Goal: Information Seeking & Learning: Learn about a topic

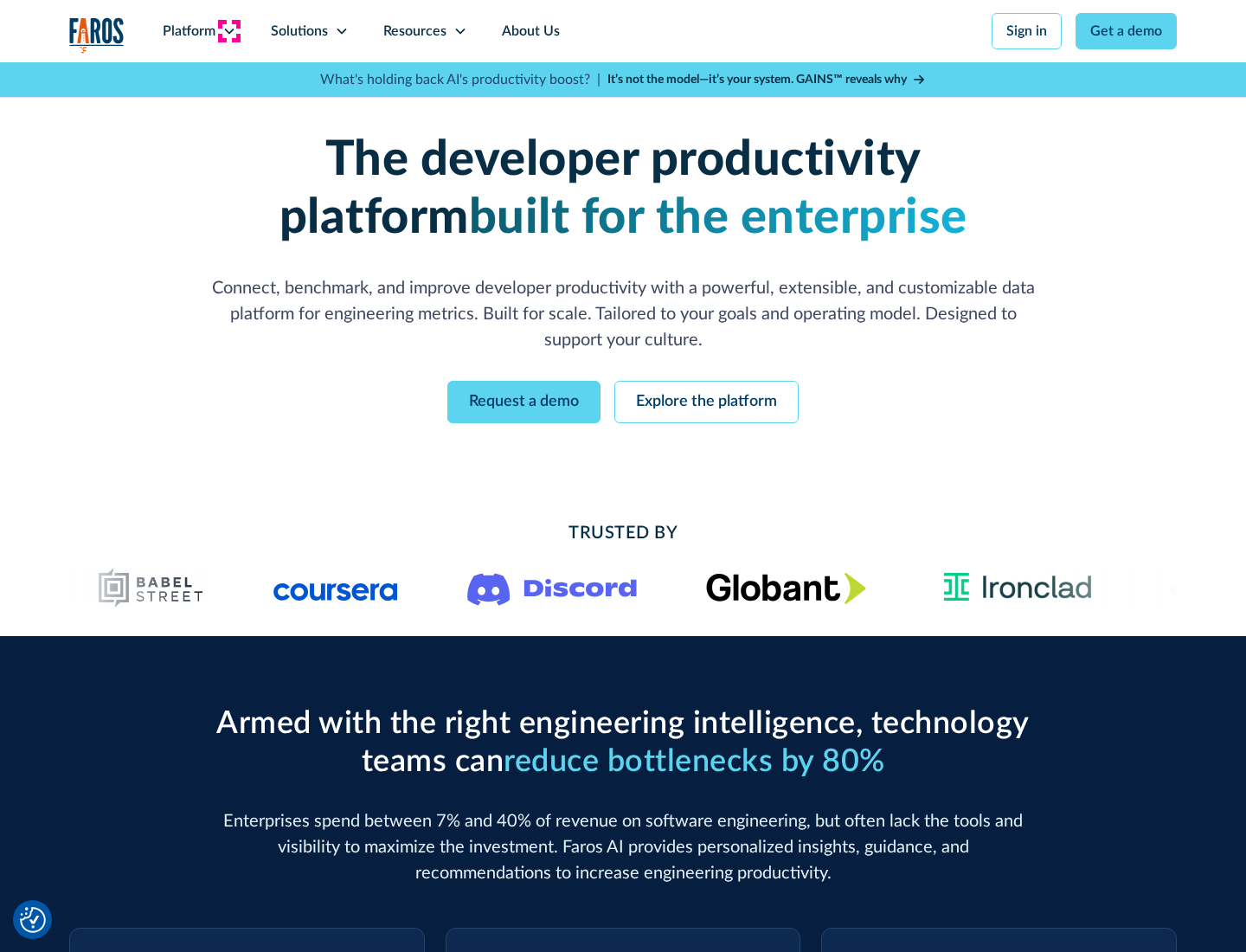
click at [229, 32] on icon at bounding box center [230, 31] width 13 height 13
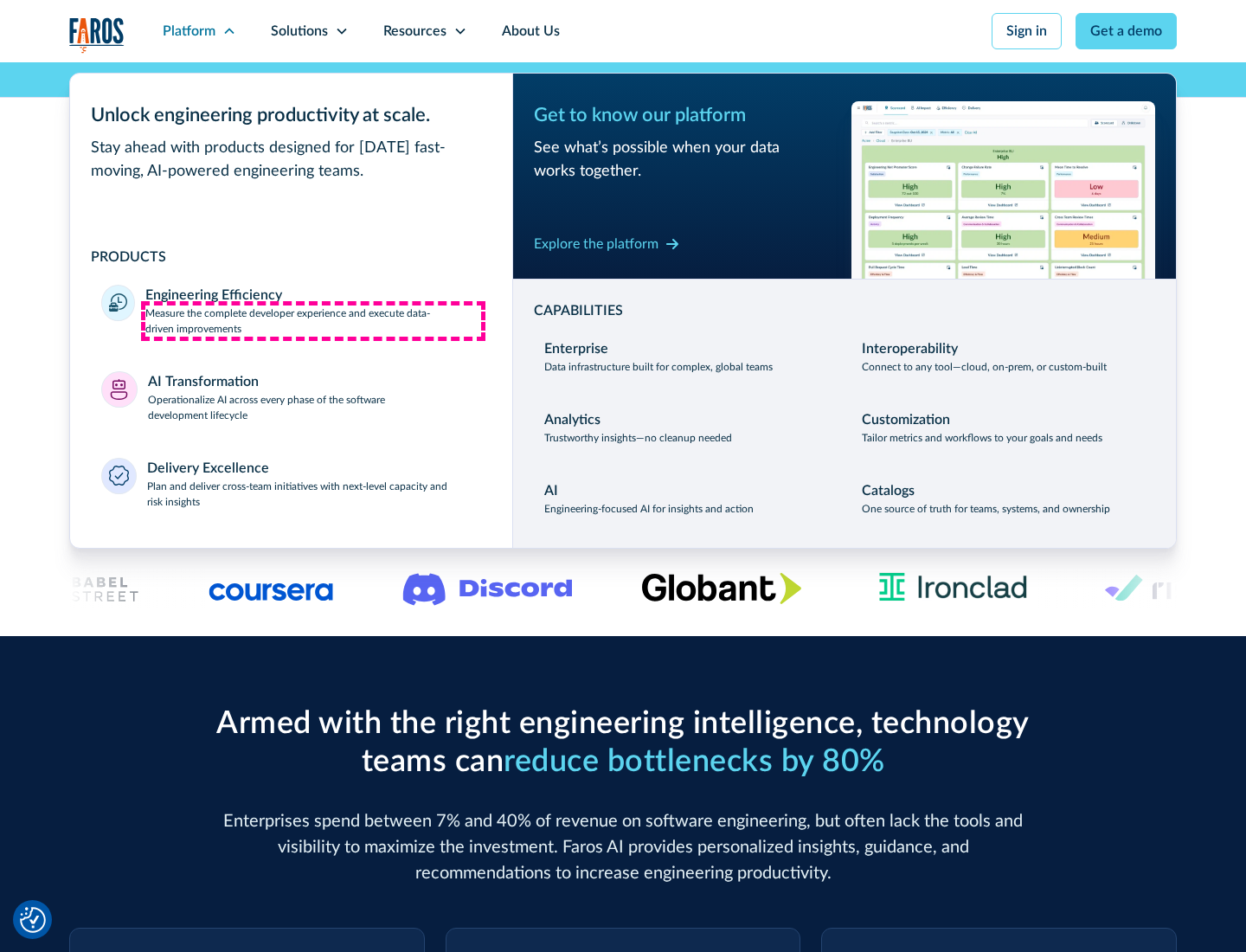
click at [314, 320] on p "Measure the complete developer experience and execute data-driven improvements" at bounding box center [313, 321] width 336 height 32
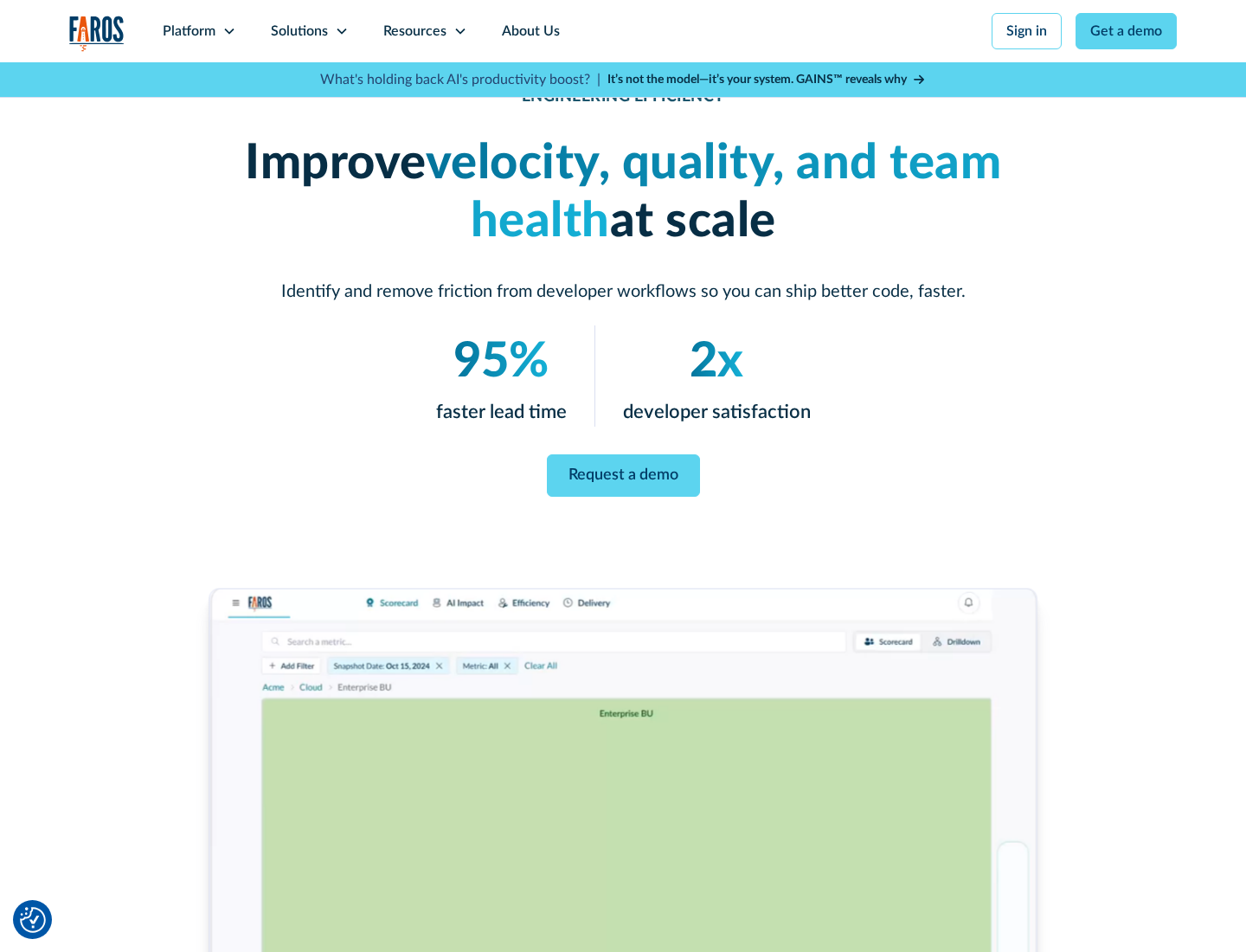
click at [623, 472] on link "Request a demo" at bounding box center [623, 475] width 153 height 42
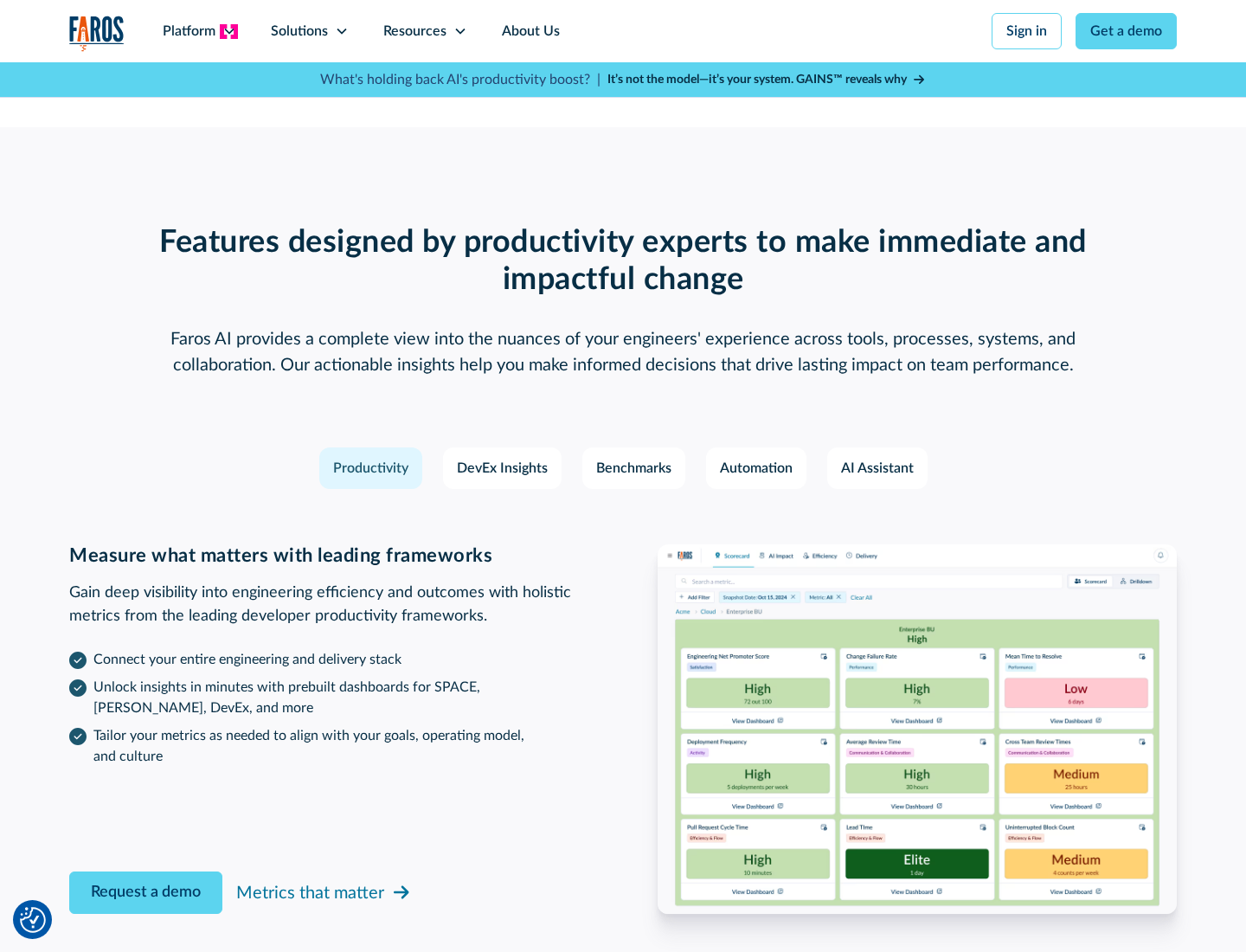
click at [229, 32] on icon at bounding box center [230, 31] width 13 height 13
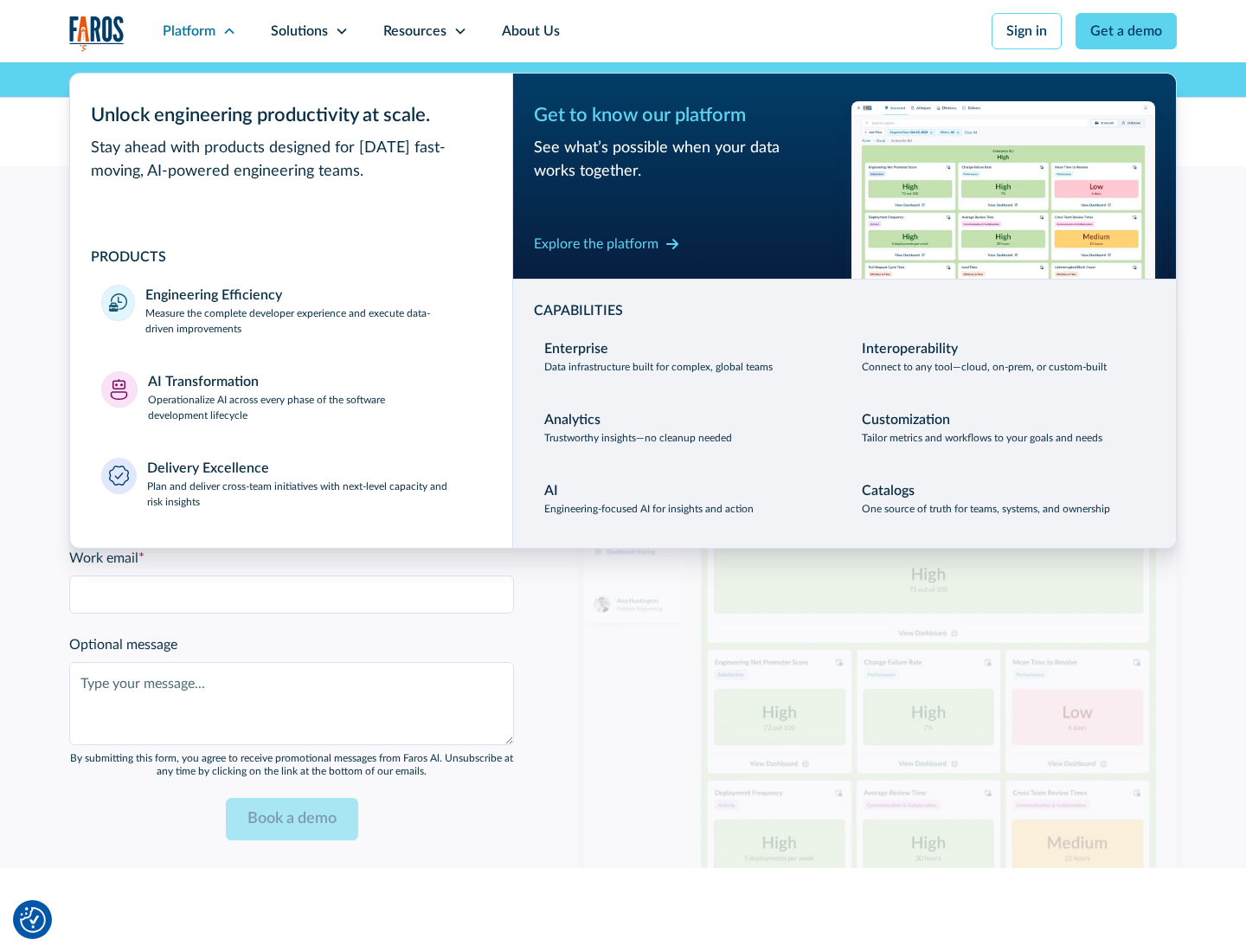
scroll to position [3796, 0]
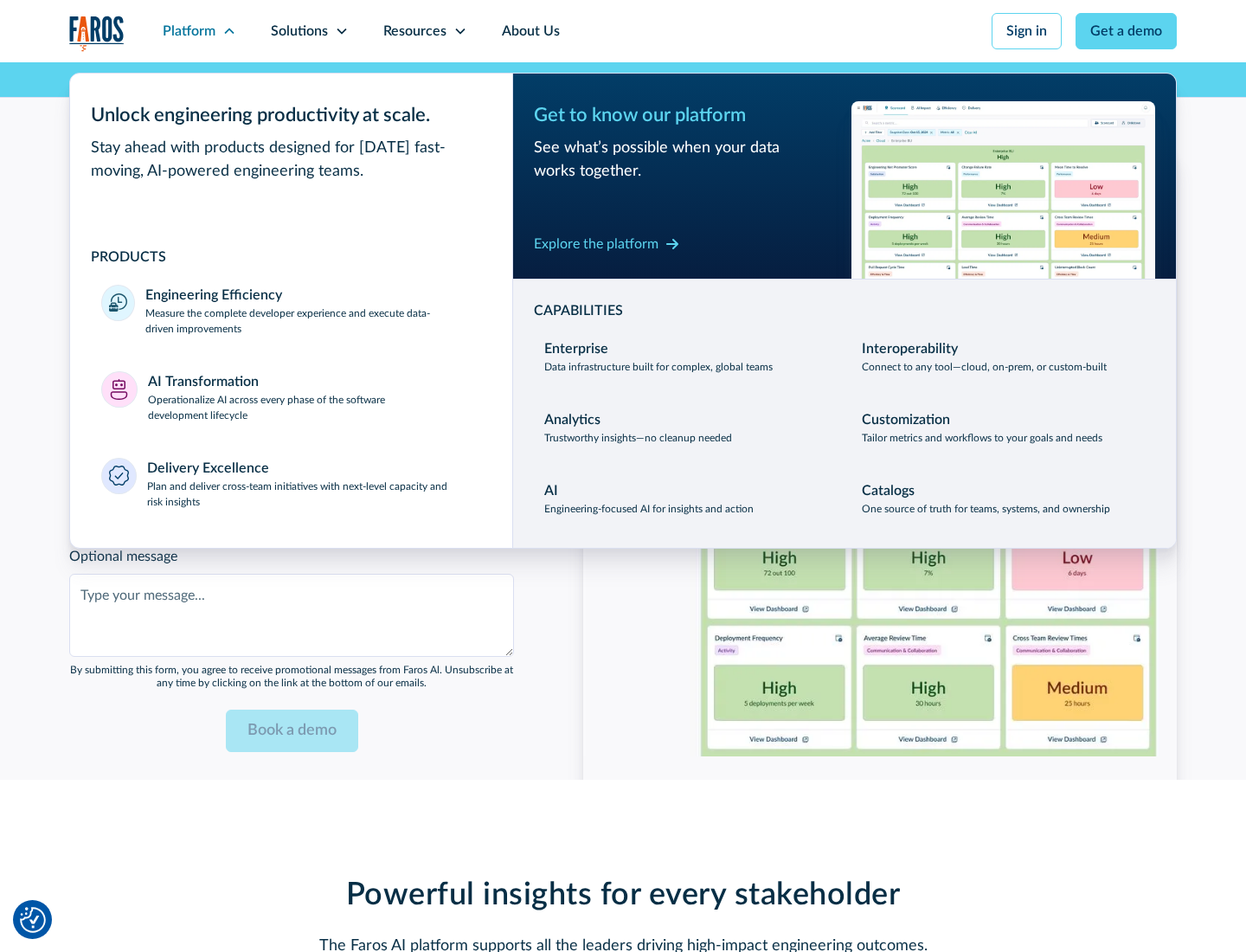
click at [315, 397] on p "Operationalize AI across every phase of the software development lifecycle" at bounding box center [315, 407] width 334 height 32
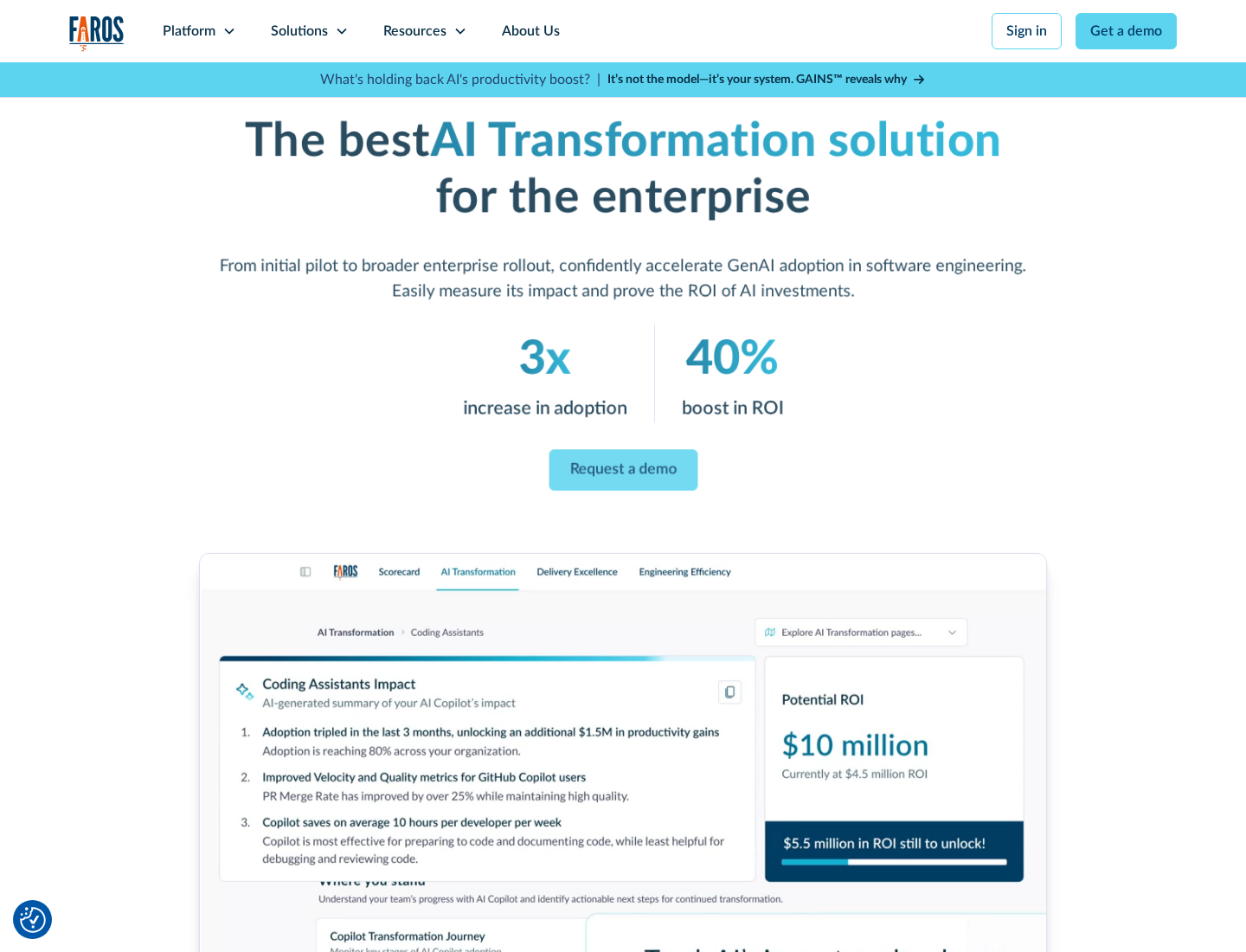
click at [623, 469] on link "Request a demo" at bounding box center [623, 470] width 149 height 41
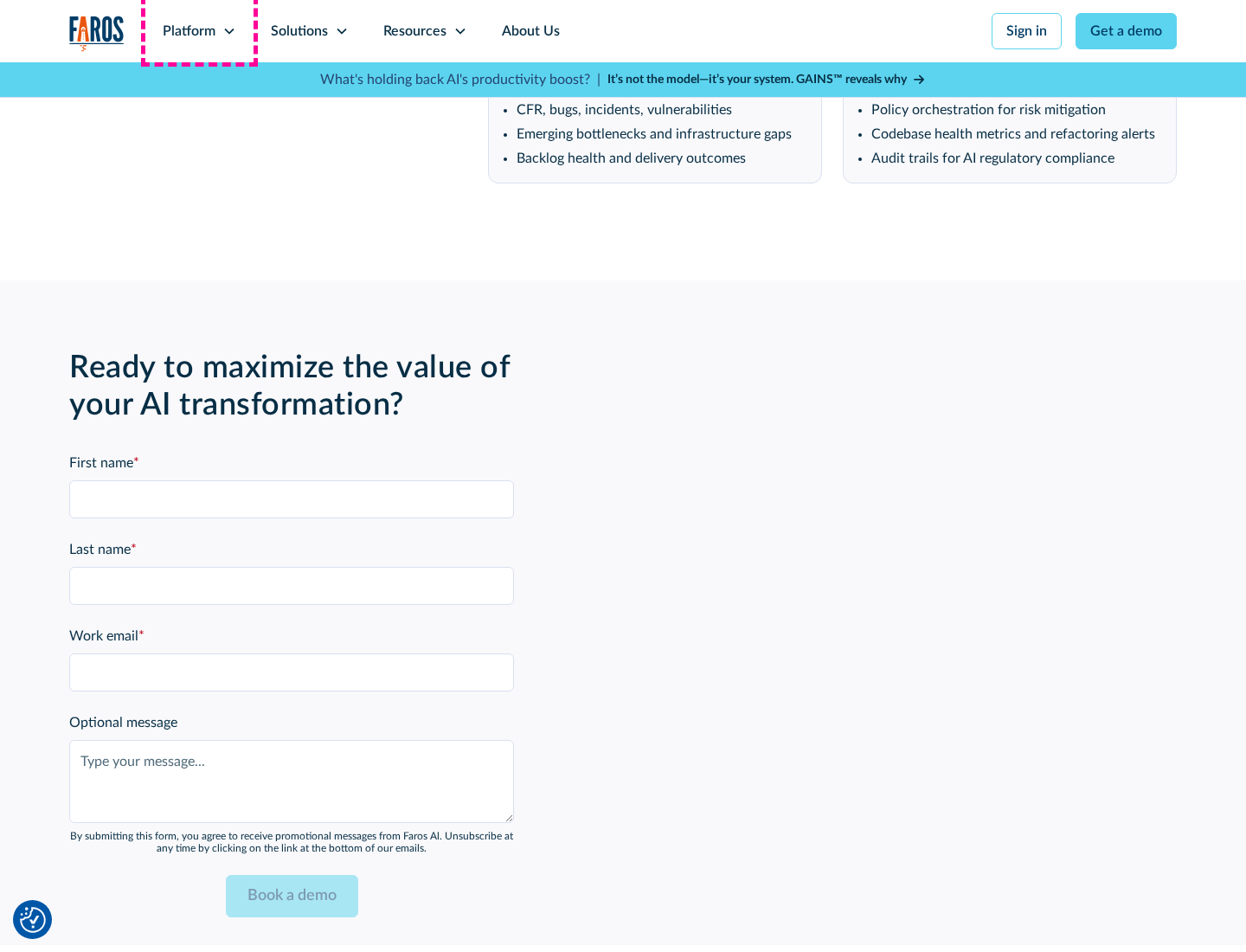
click at [199, 32] on div "Platform" at bounding box center [188, 32] width 53 height 21
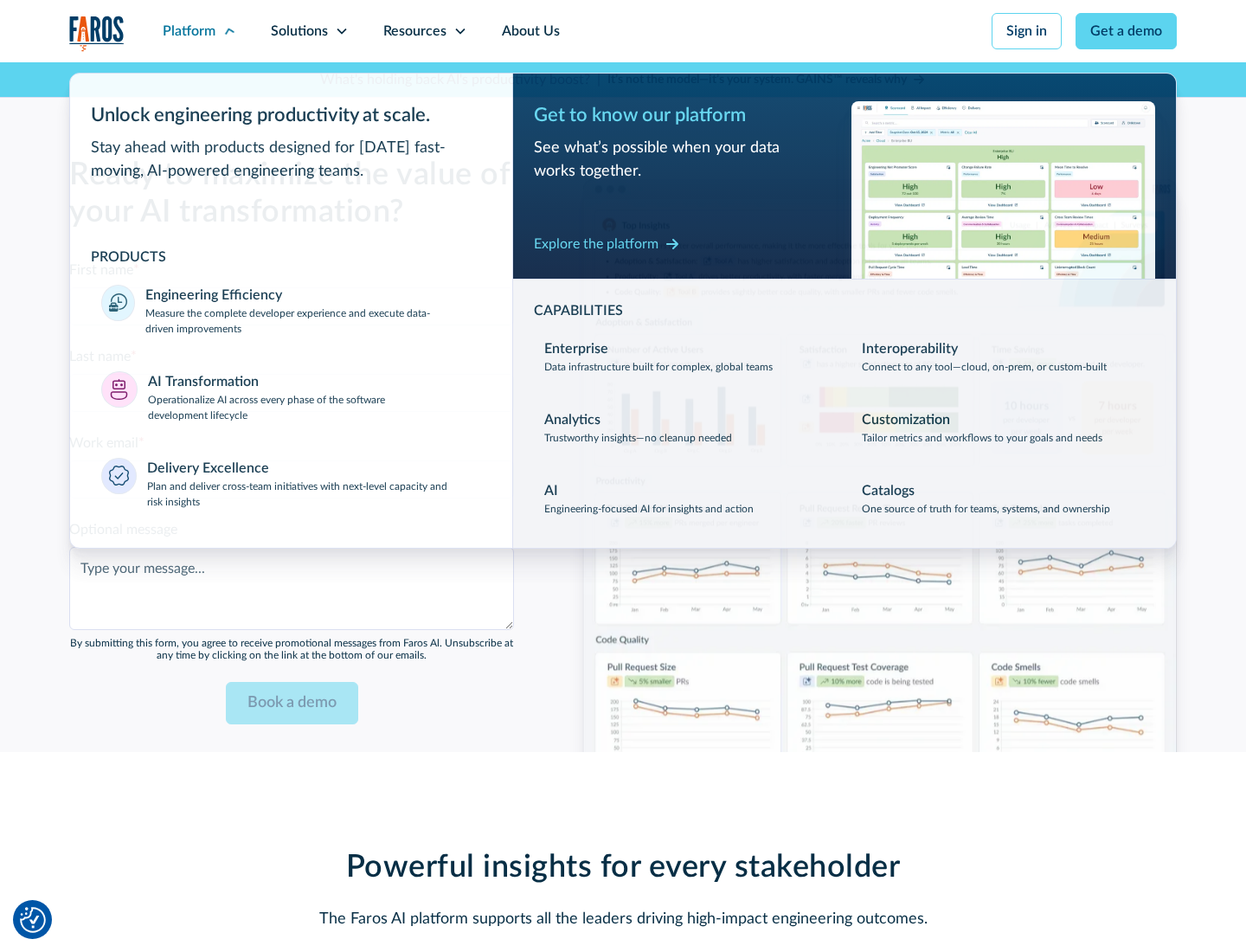
scroll to position [4211, 0]
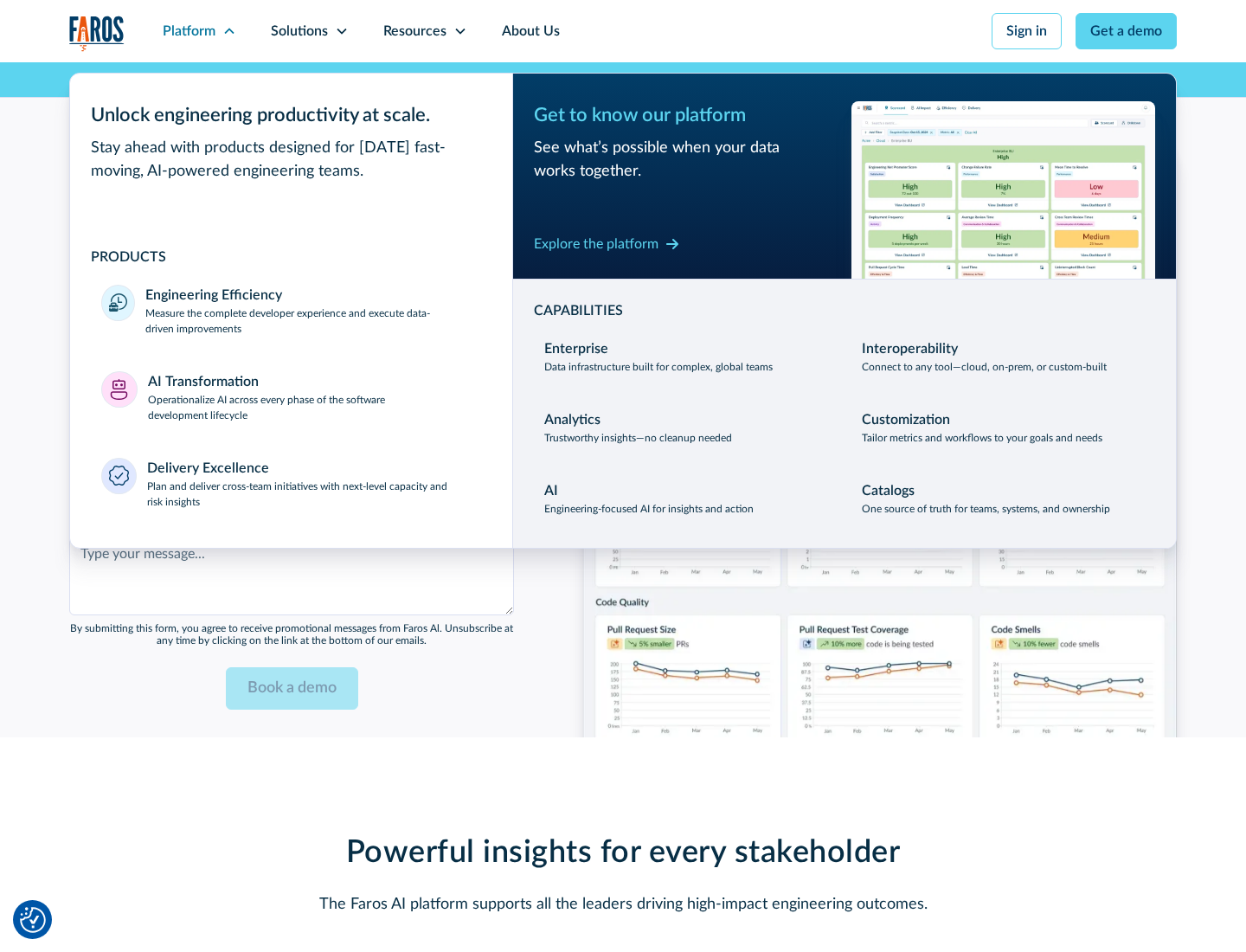
click at [597, 243] on div "Explore the platform" at bounding box center [596, 244] width 124 height 21
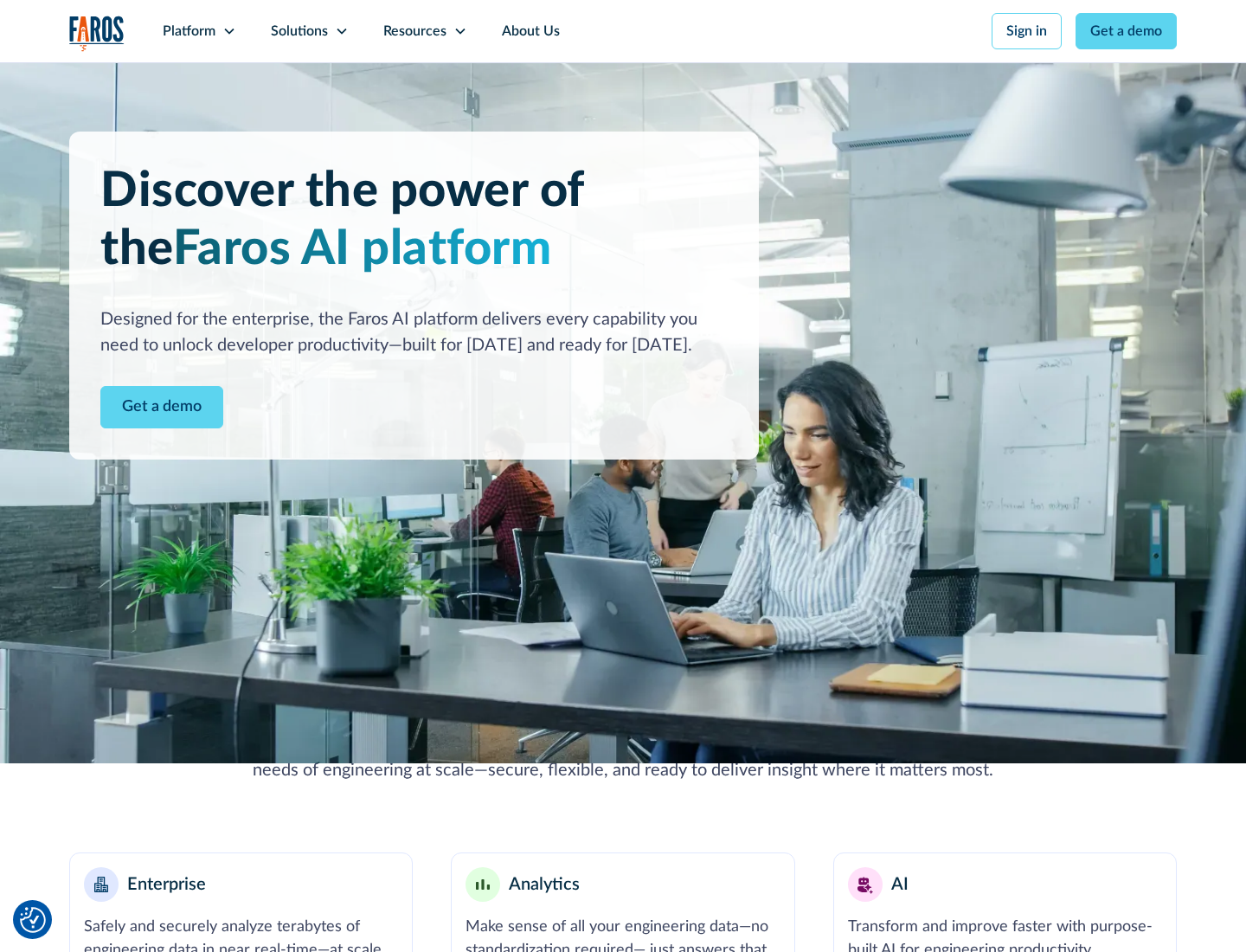
click at [162, 406] on link "Get a demo" at bounding box center [162, 407] width 123 height 42
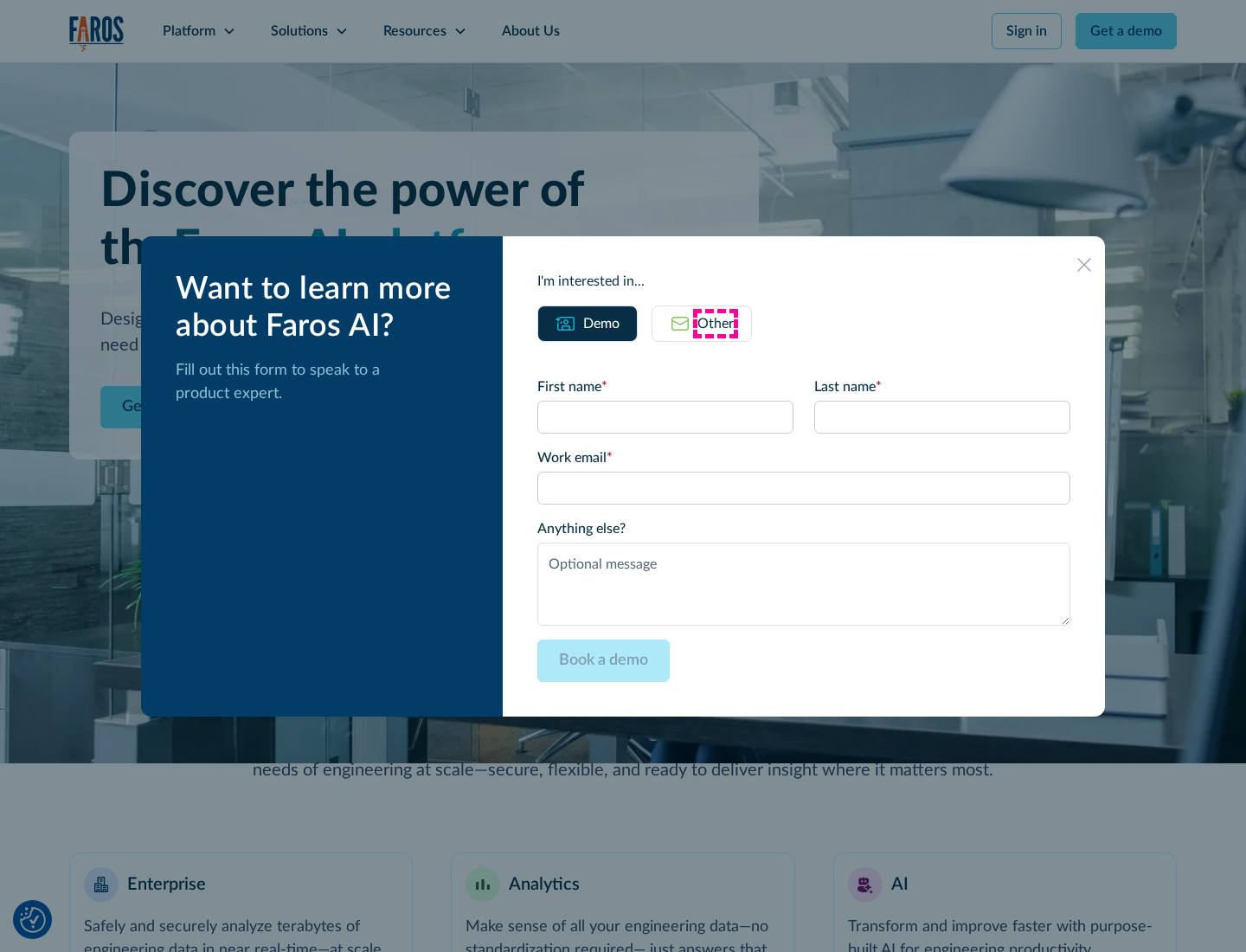
click at [716, 323] on div "Other" at bounding box center [716, 324] width 36 height 21
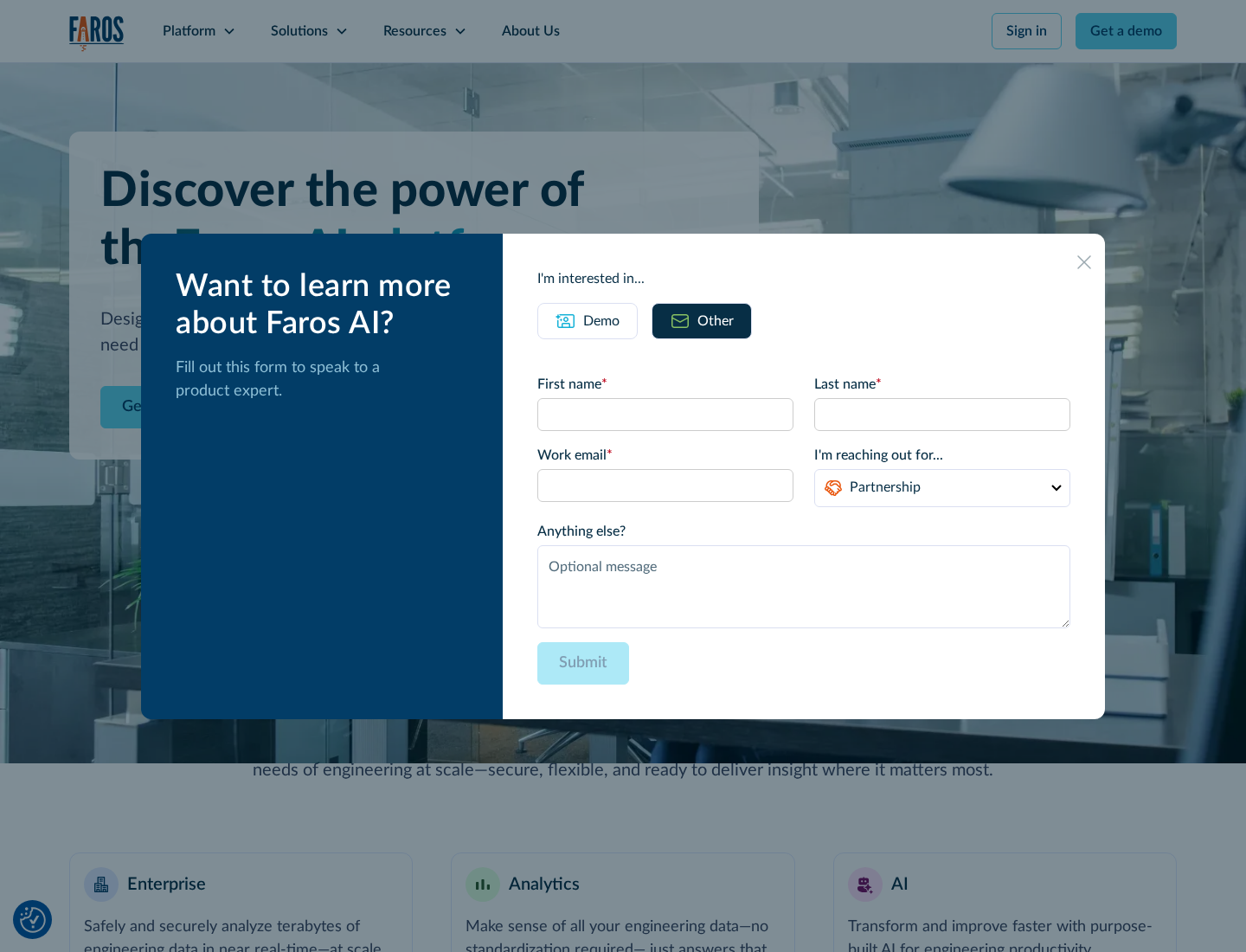
click at [601, 320] on div "Demo" at bounding box center [601, 321] width 36 height 21
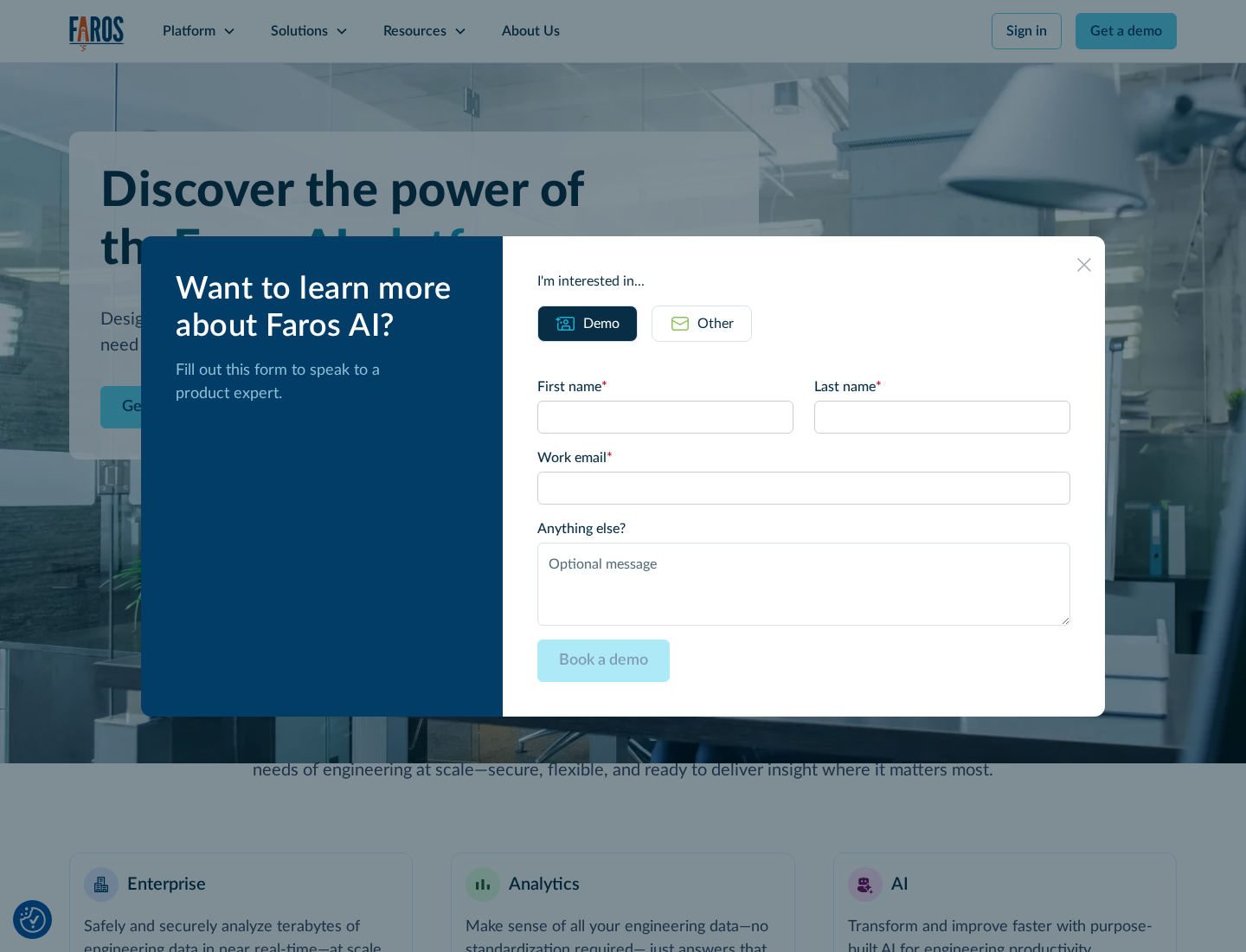
click at [1084, 264] on icon at bounding box center [1084, 265] width 13 height 13
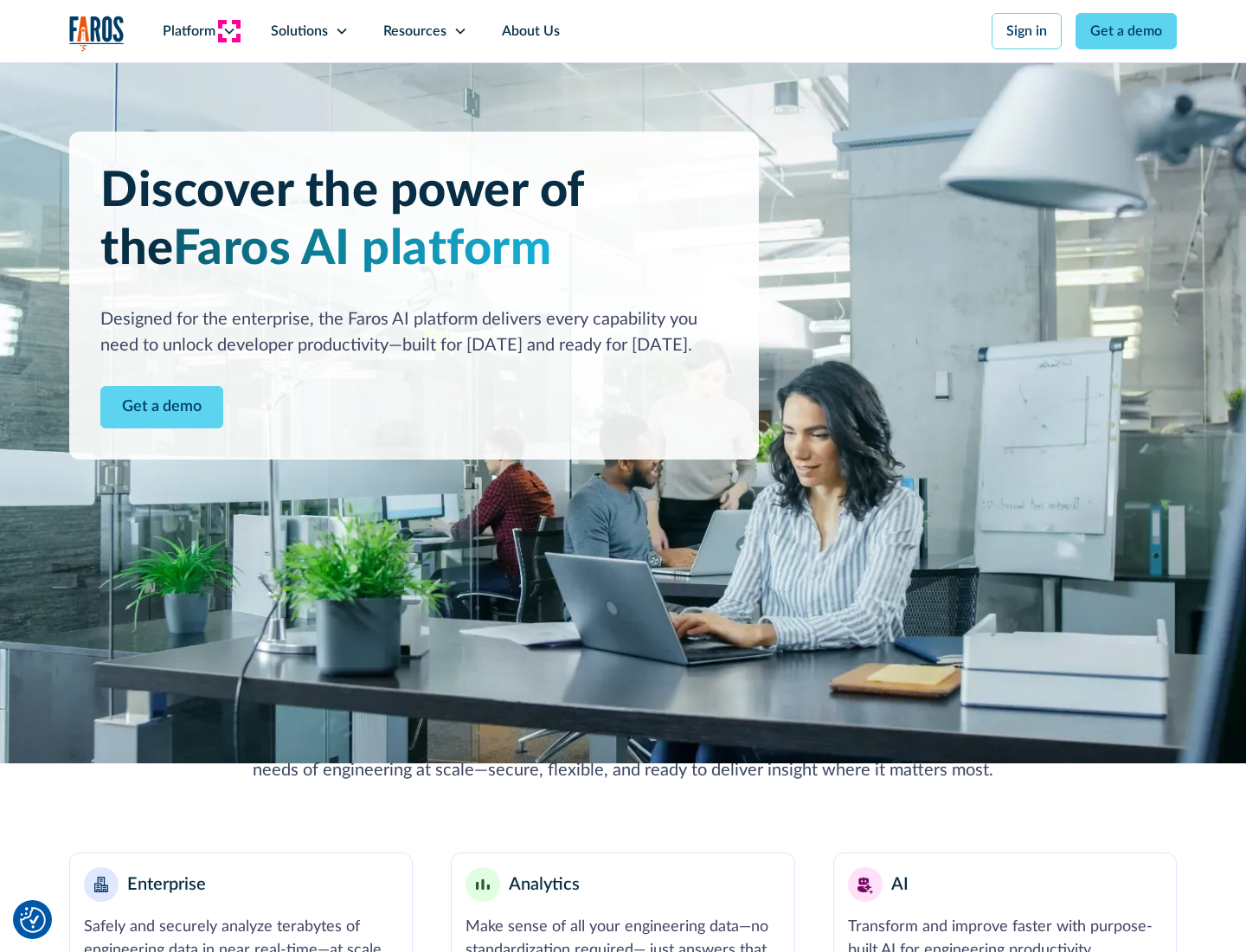
click at [229, 32] on icon at bounding box center [230, 31] width 13 height 13
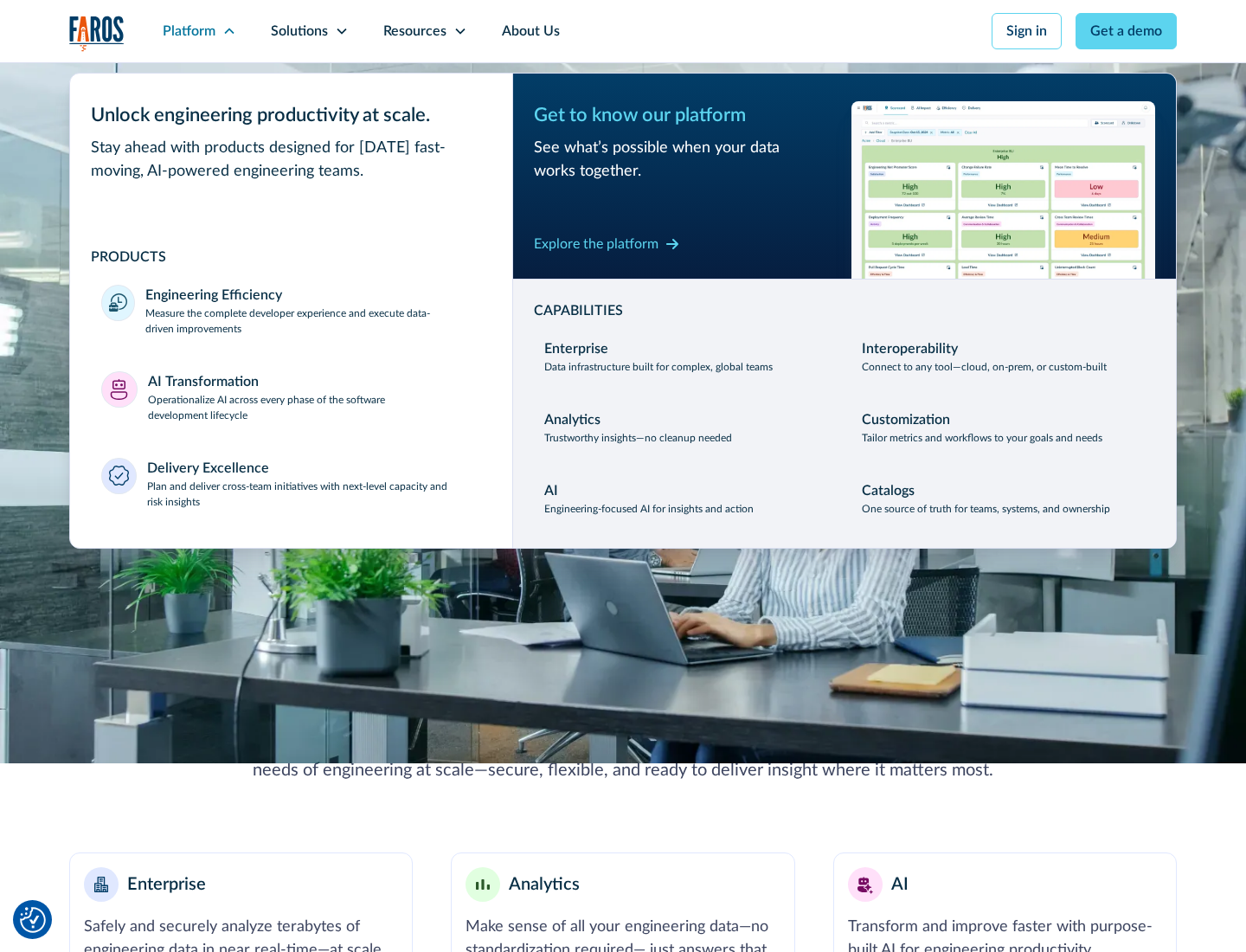
click at [314, 493] on p "Plan and deliver cross-team initiatives with next-level capacity and risk insig…" at bounding box center [315, 494] width 335 height 32
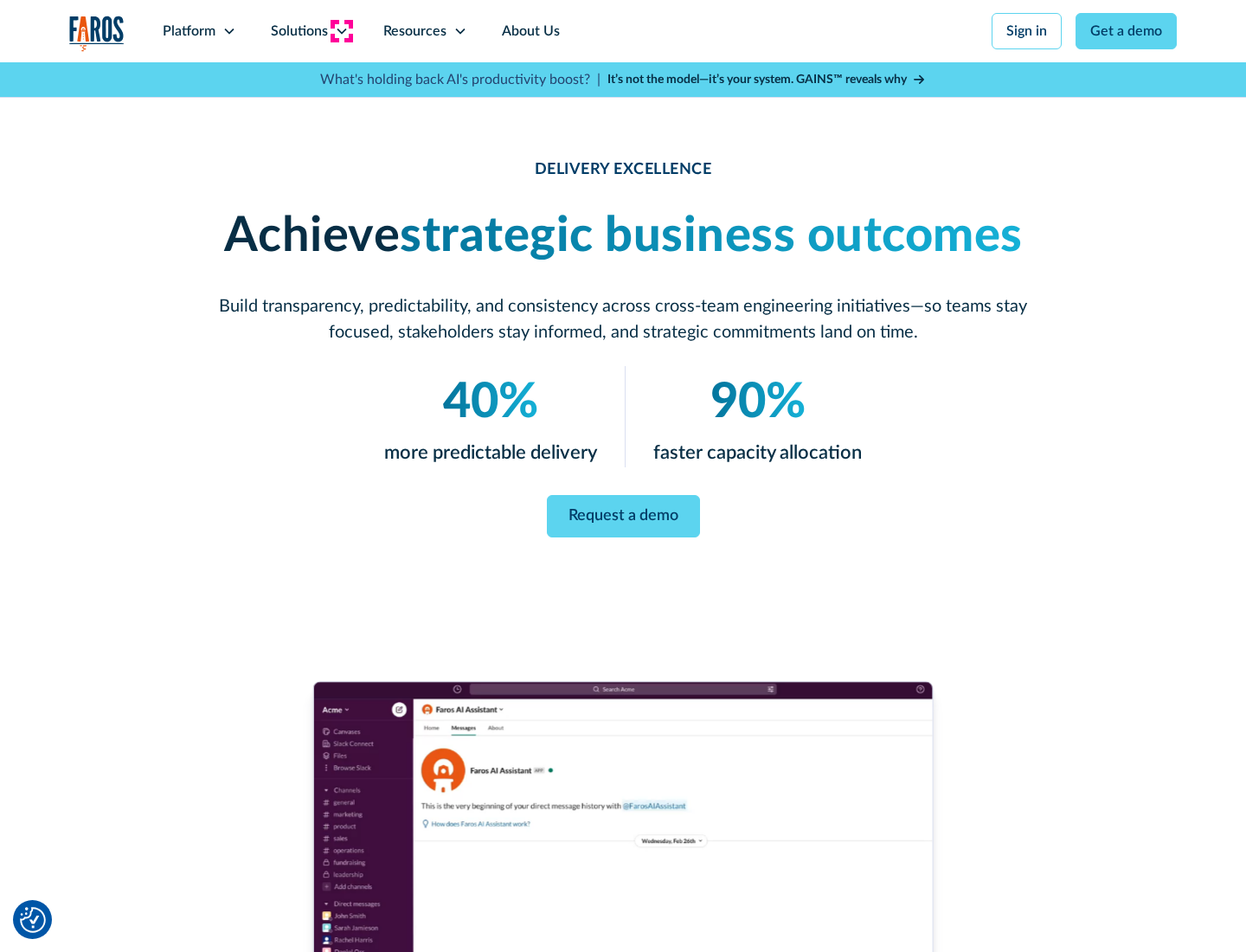
click at [341, 32] on icon at bounding box center [341, 31] width 13 height 13
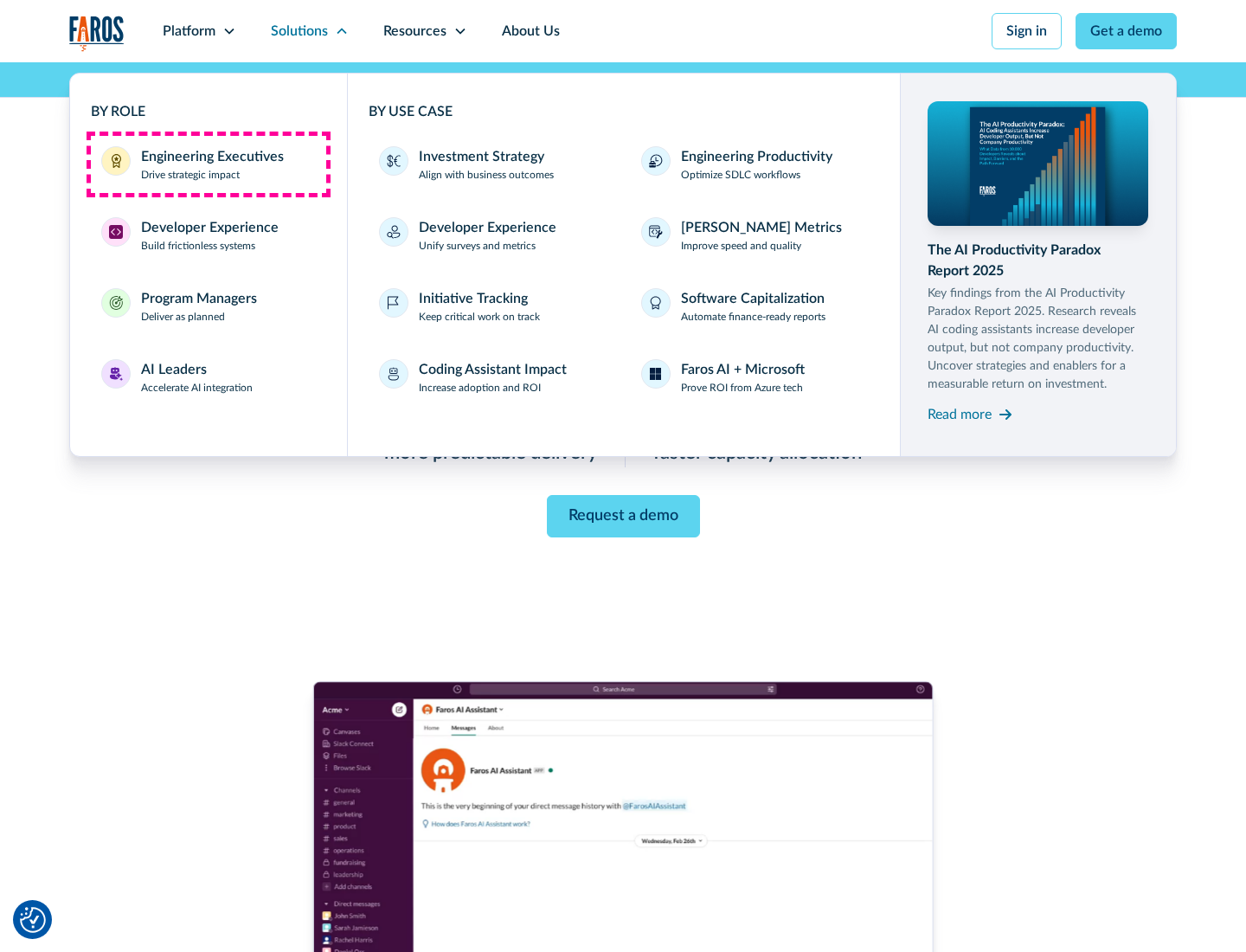
click at [208, 164] on div "Engineering Executives" at bounding box center [212, 157] width 142 height 21
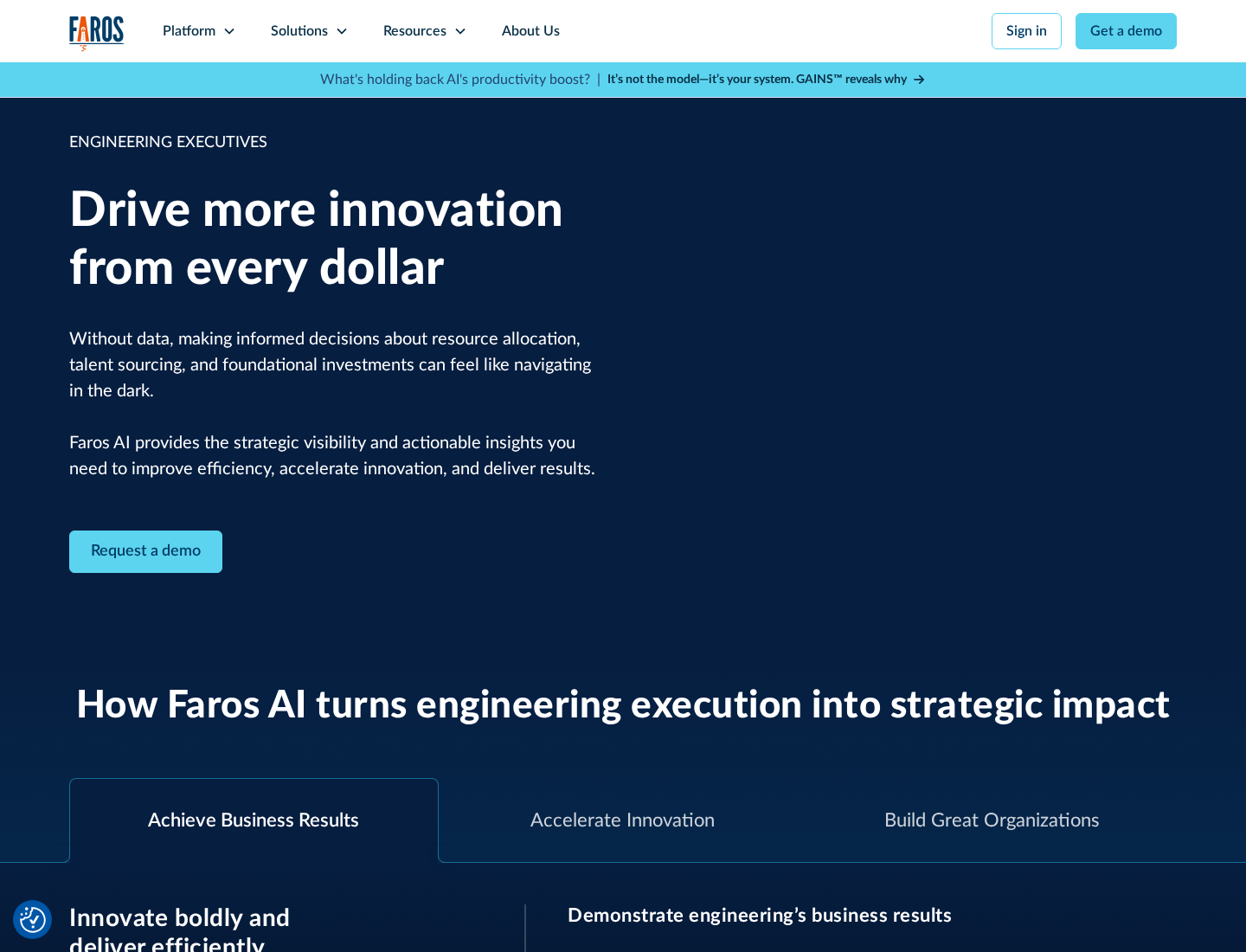
click at [341, 32] on icon at bounding box center [341, 31] width 13 height 13
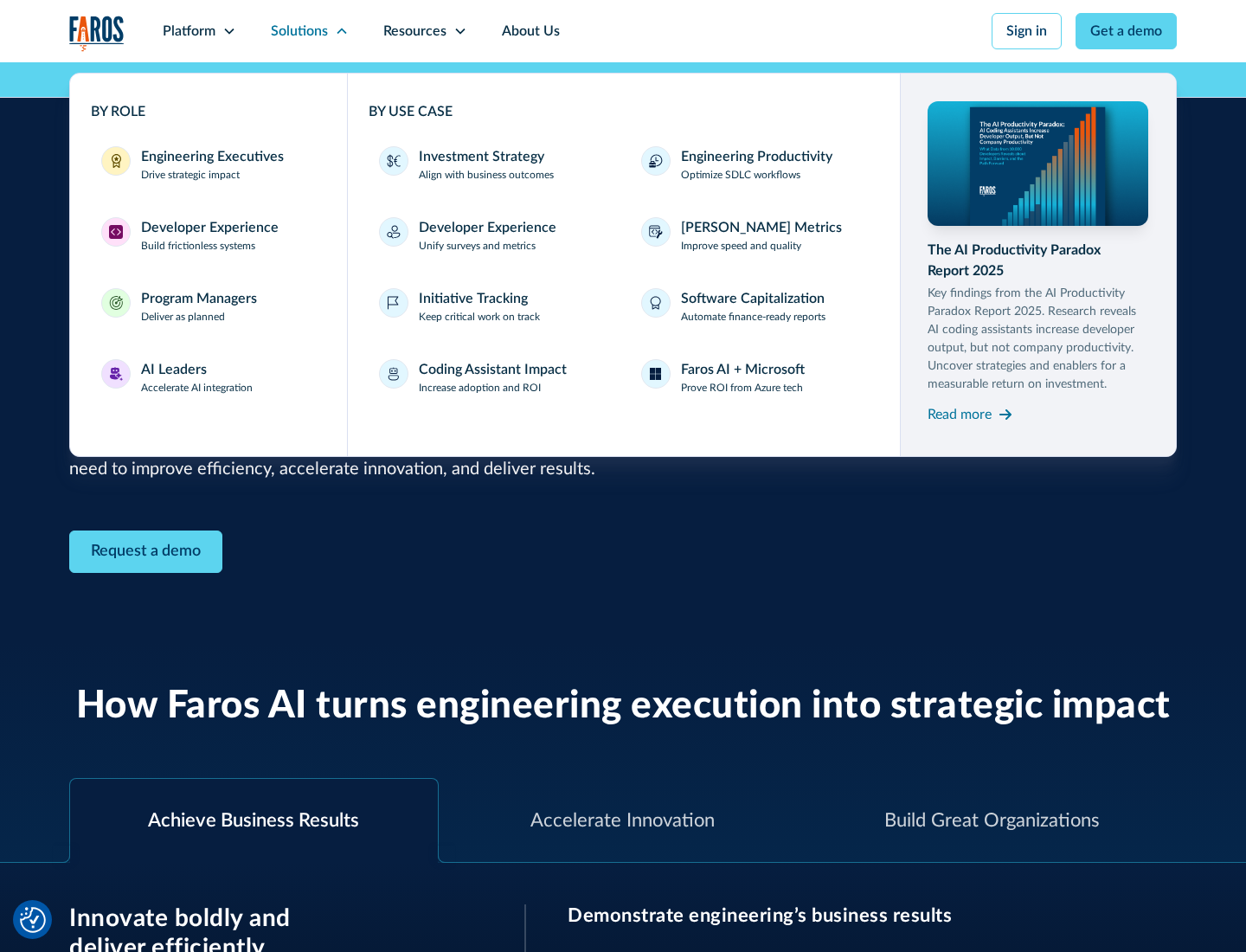
click at [208, 227] on div "Developer Experience" at bounding box center [210, 227] width 138 height 21
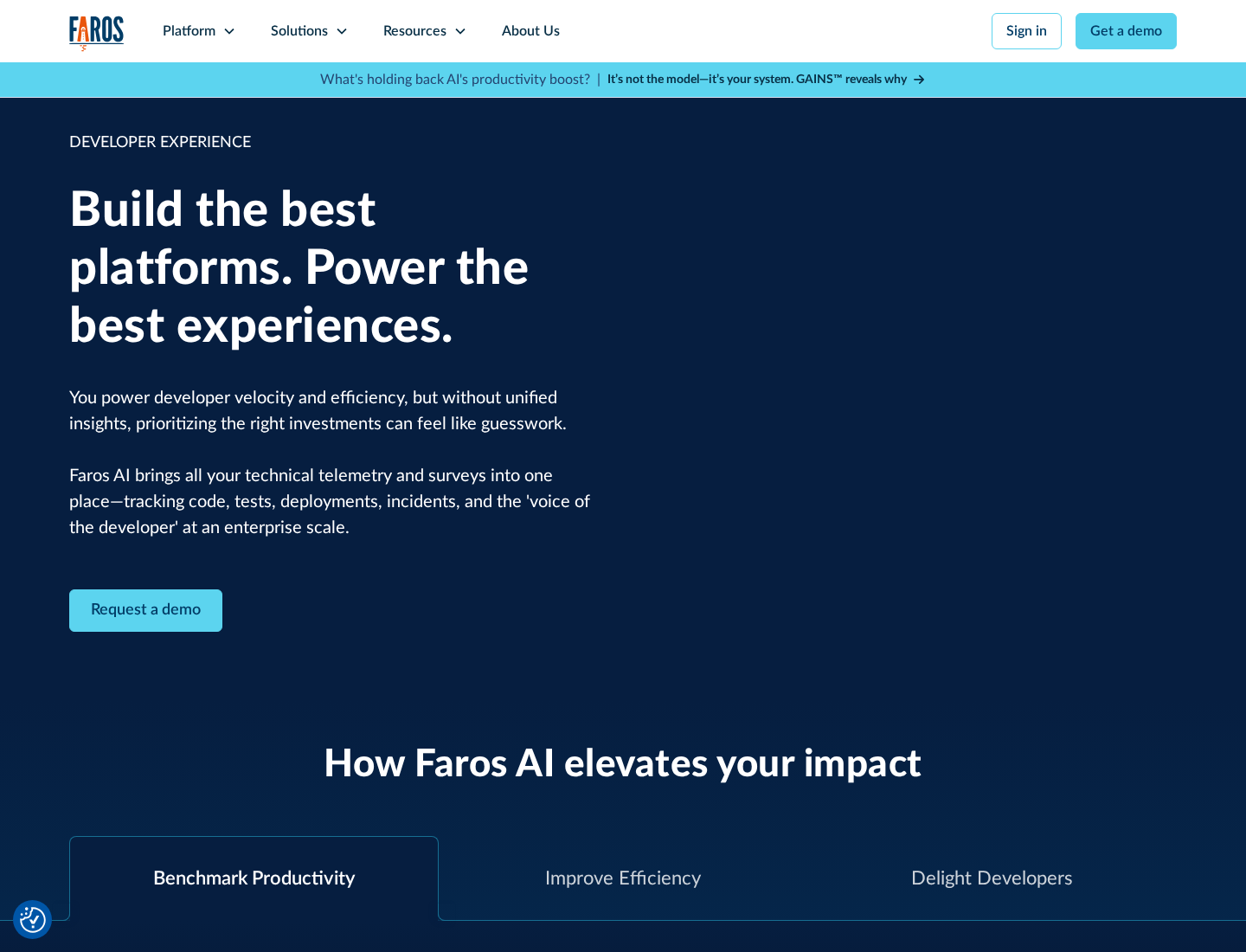
click at [309, 32] on div "Solutions" at bounding box center [299, 32] width 57 height 21
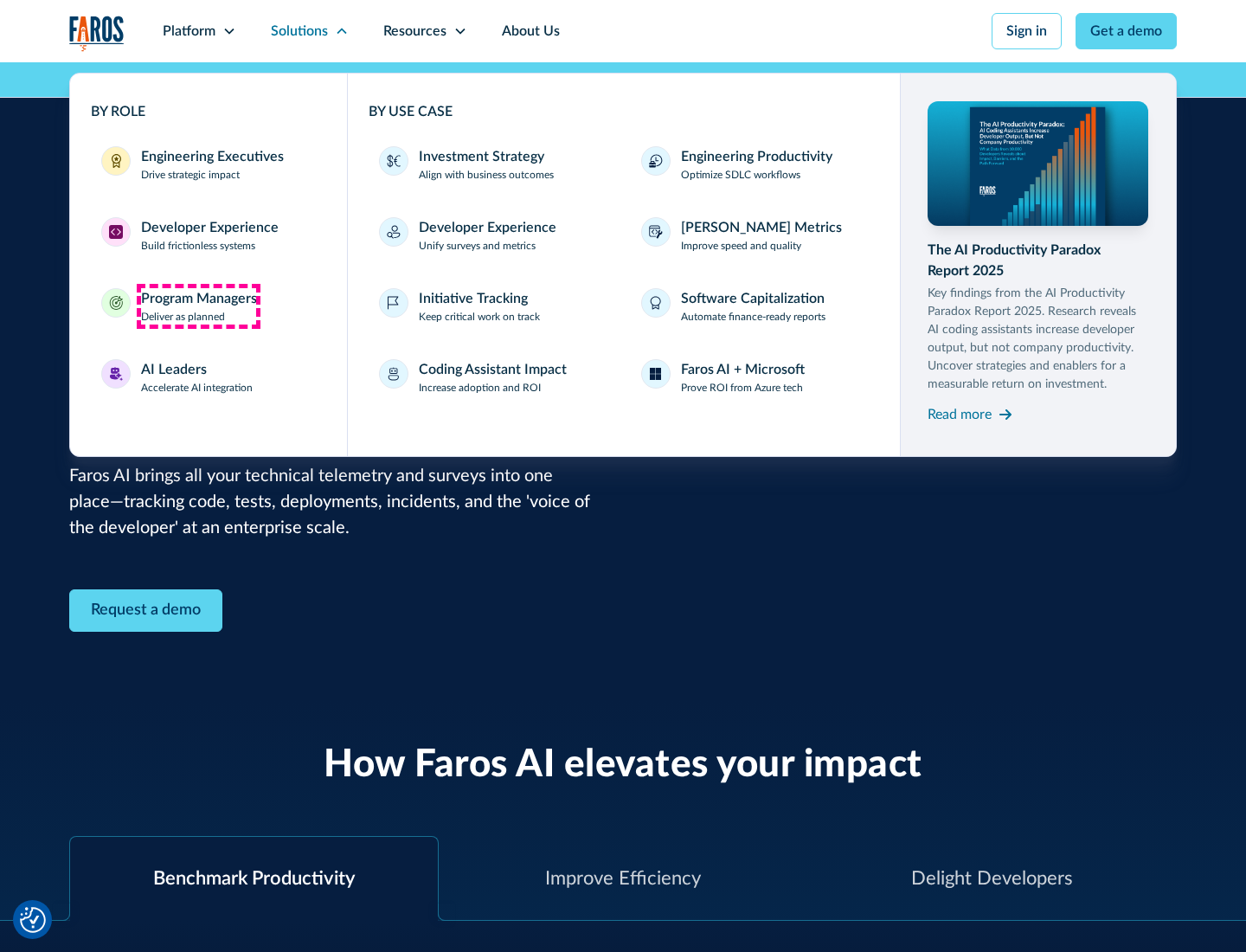
click at [198, 306] on div "Program Managers" at bounding box center [199, 298] width 116 height 21
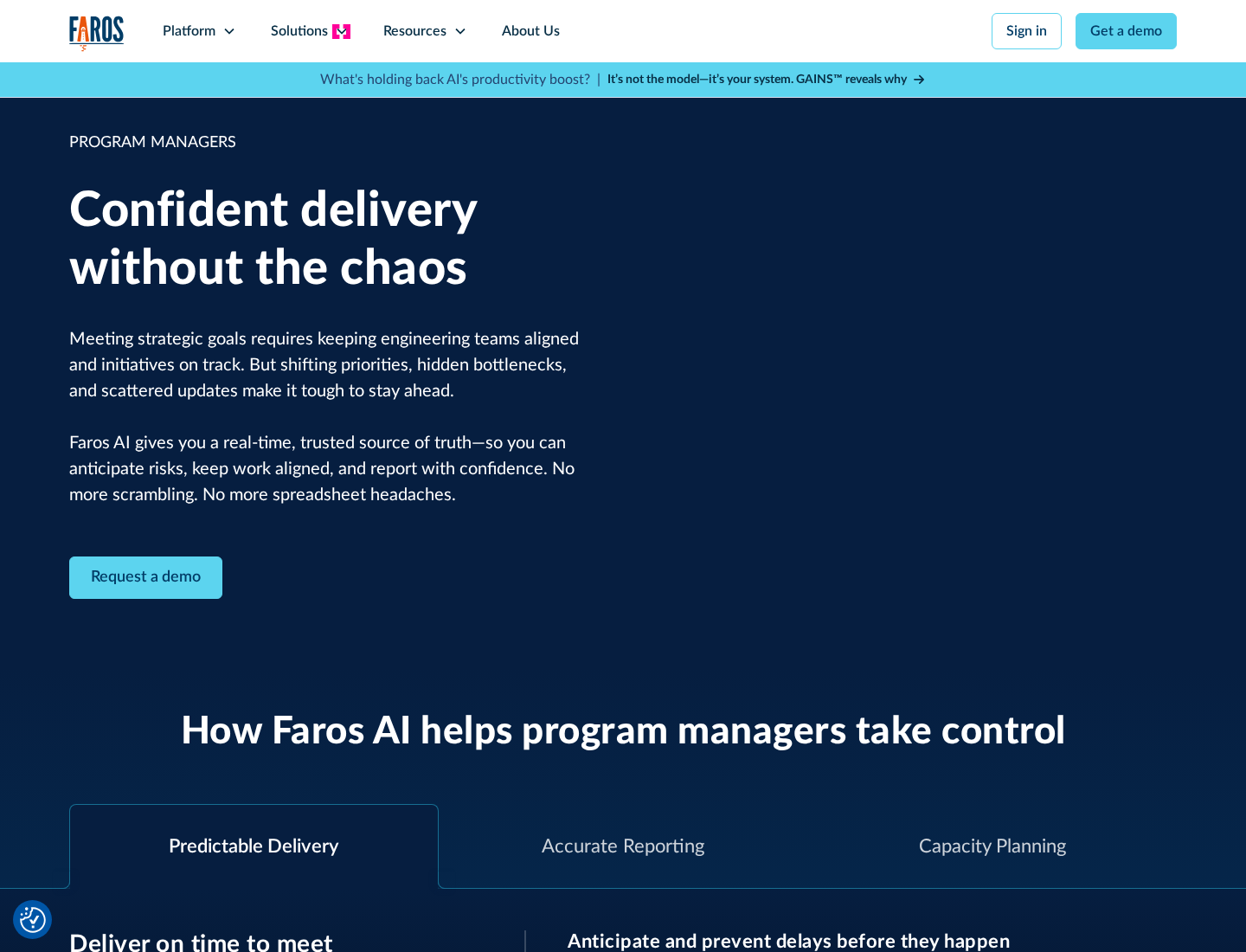
click at [341, 32] on icon at bounding box center [341, 31] width 13 height 13
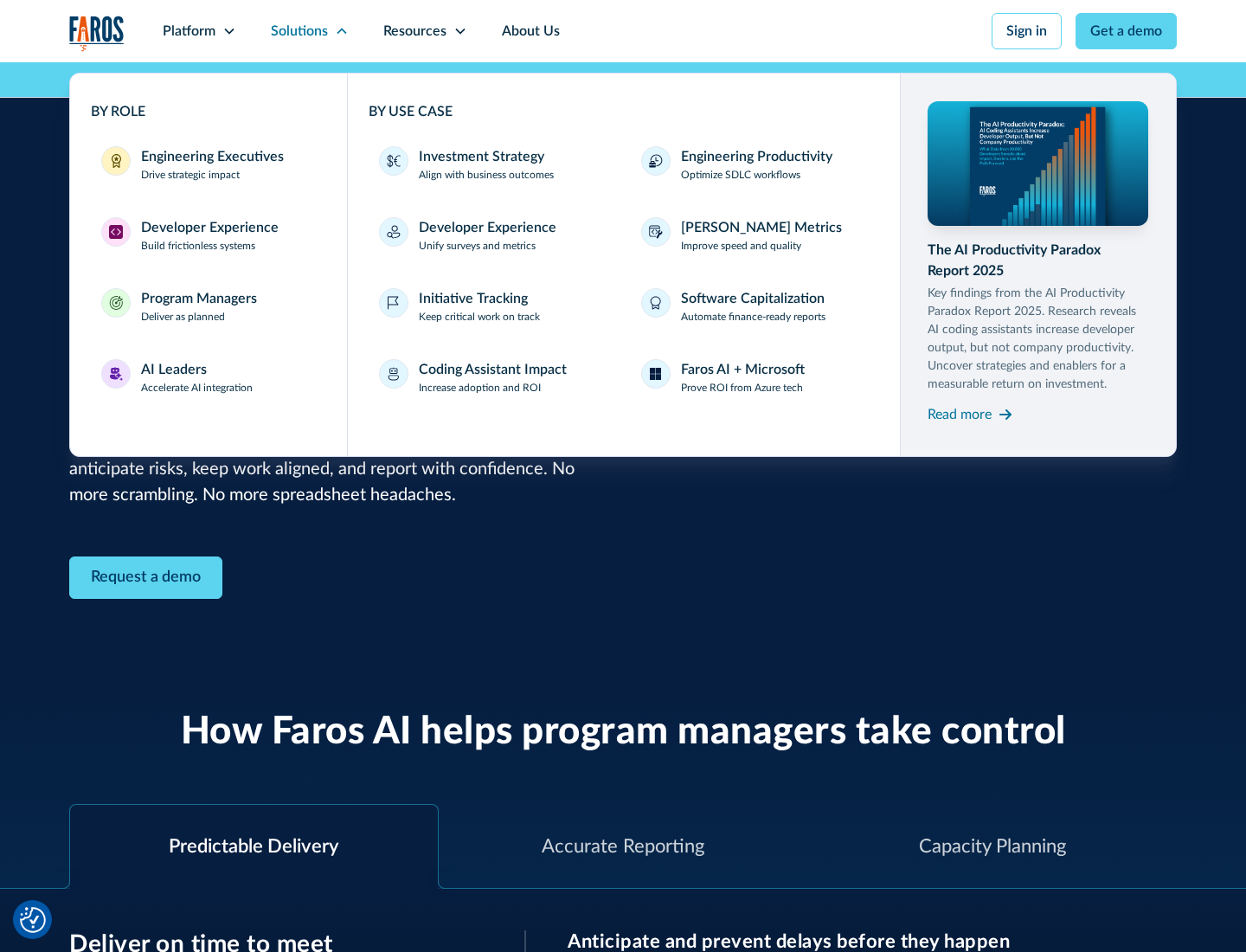
click at [197, 378] on div "AI Leaders" at bounding box center [174, 370] width 66 height 21
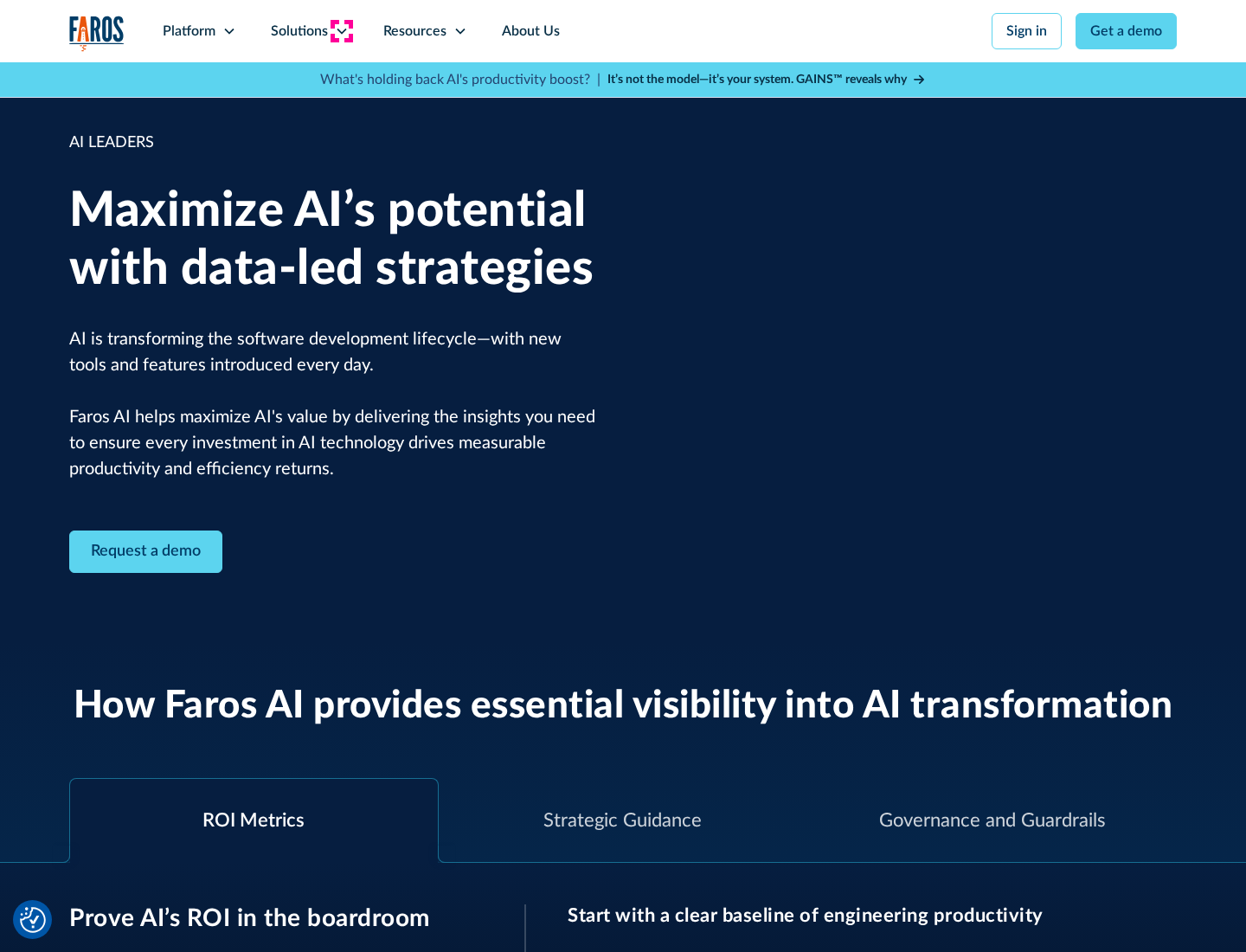
click at [341, 32] on icon at bounding box center [341, 31] width 13 height 13
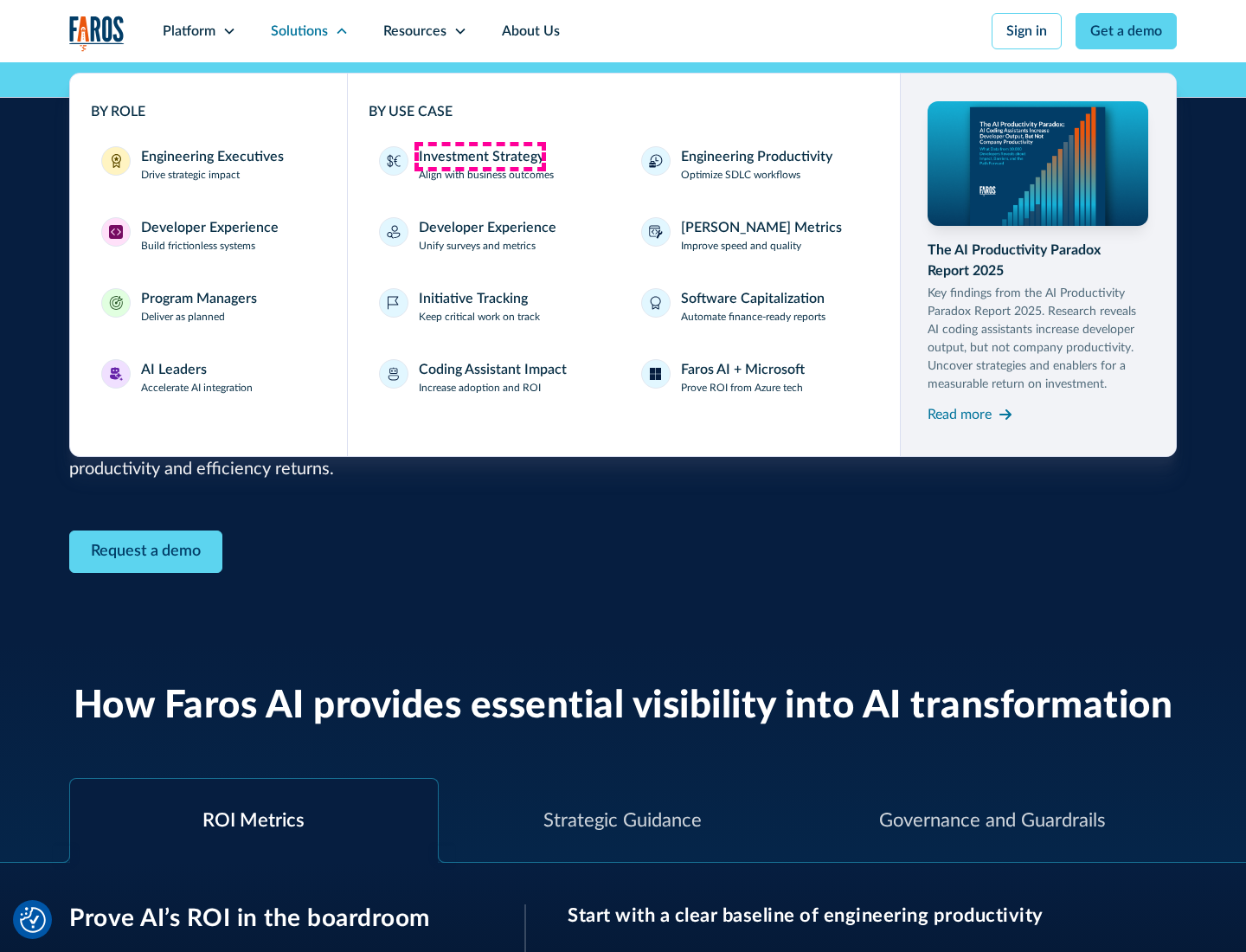
click at [479, 157] on div "Investment Strategy" at bounding box center [481, 157] width 125 height 21
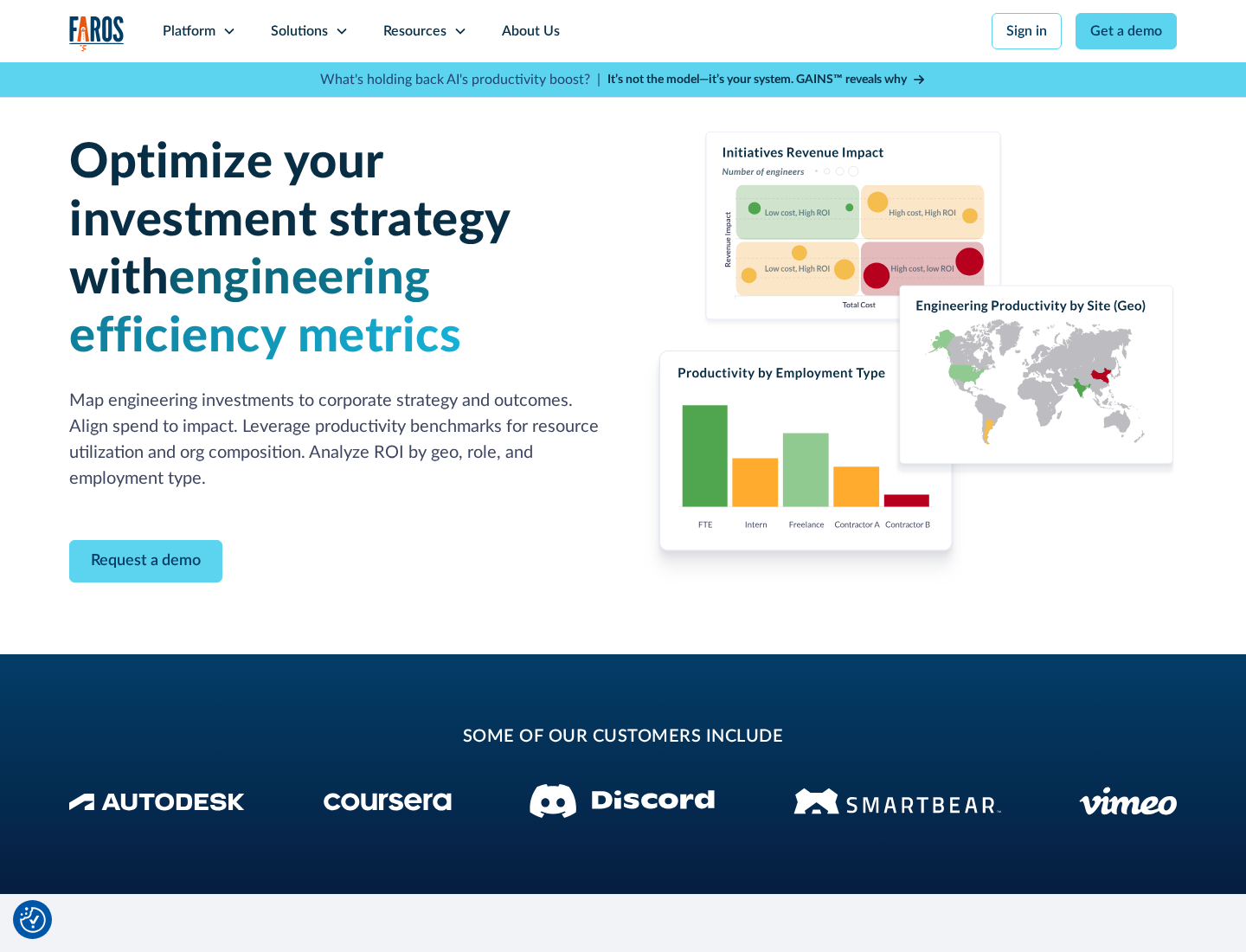
click at [341, 32] on icon at bounding box center [341, 31] width 13 height 13
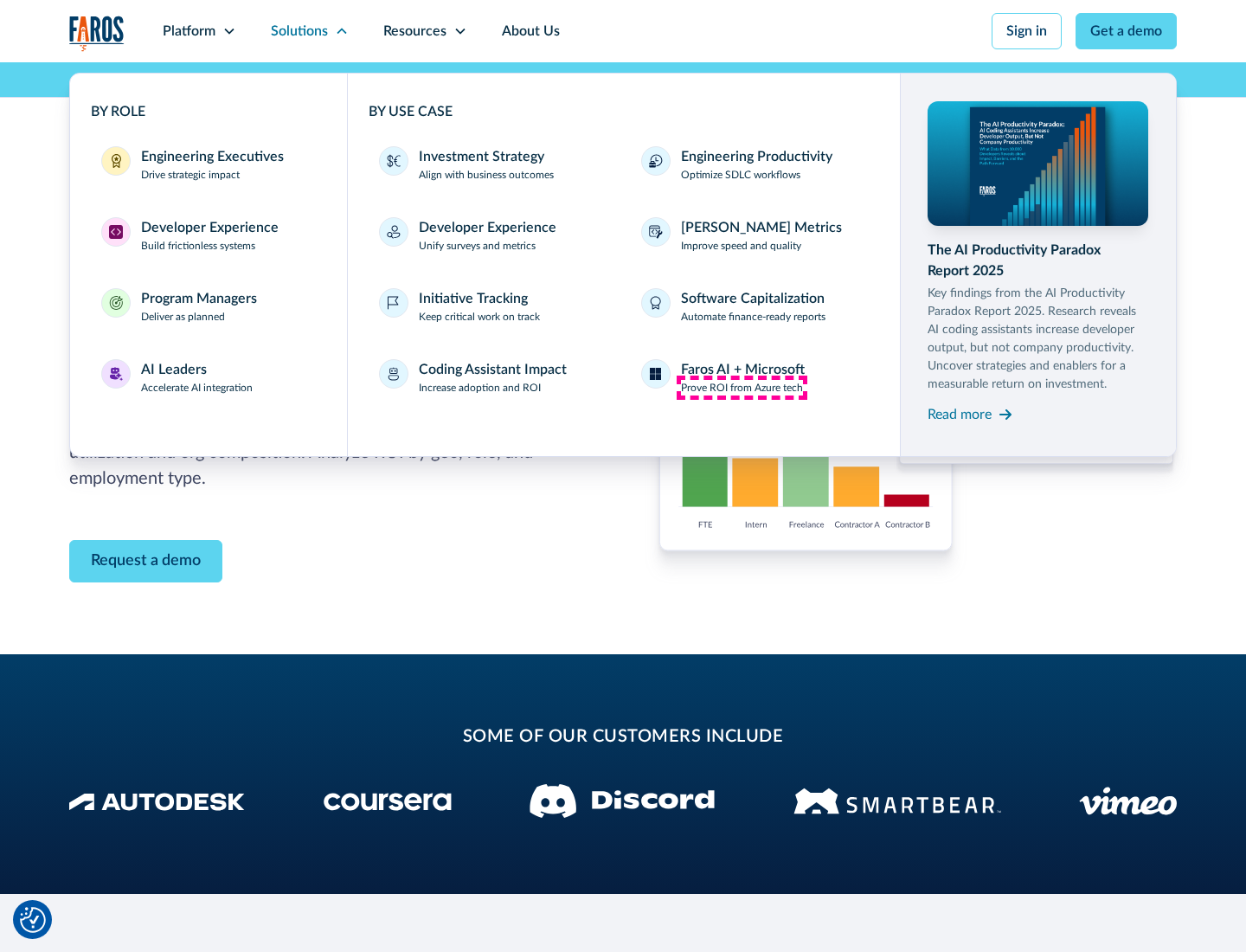
click at [742, 388] on p "Prove ROI from Azure tech" at bounding box center [742, 387] width 122 height 15
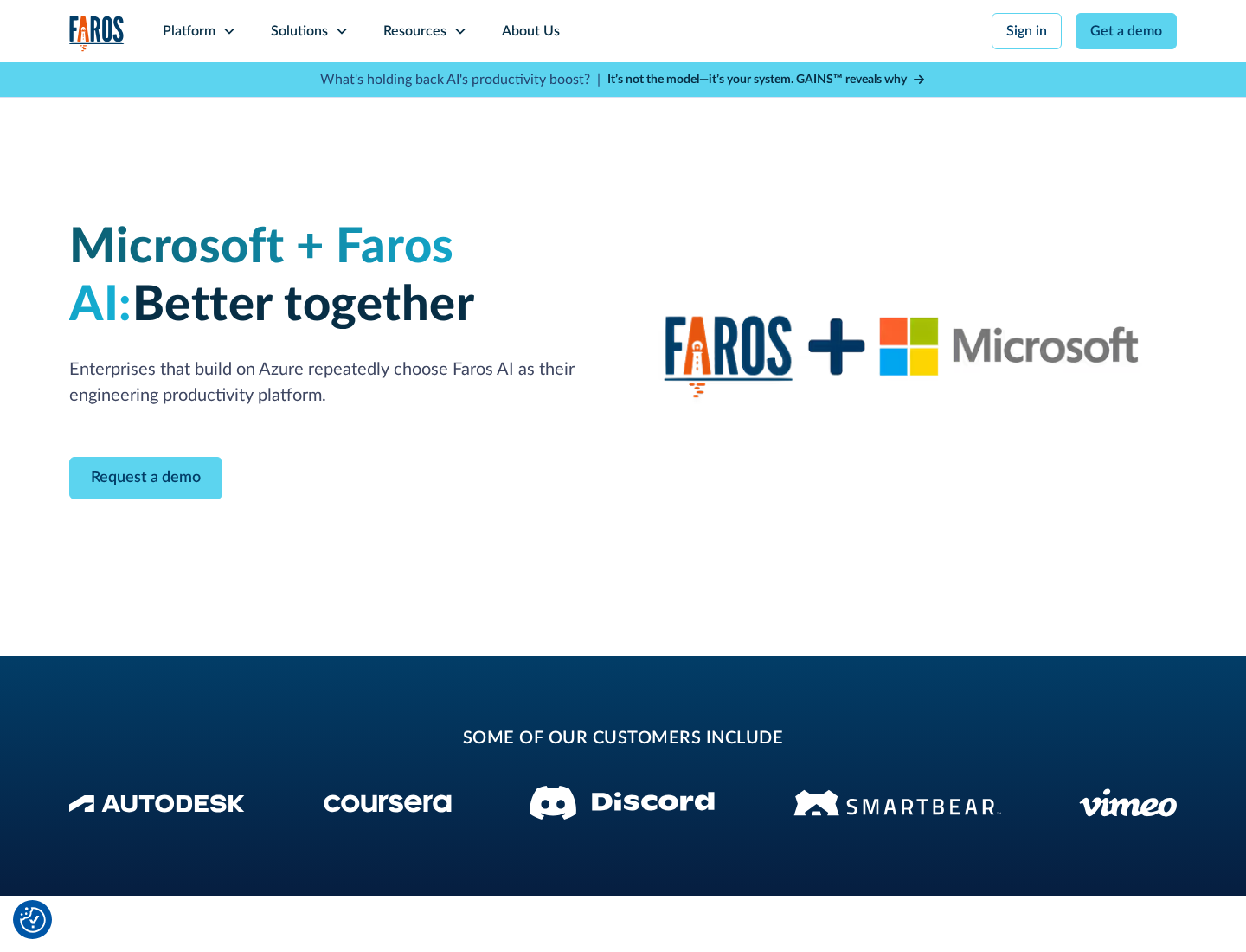
click at [341, 32] on icon at bounding box center [341, 31] width 13 height 13
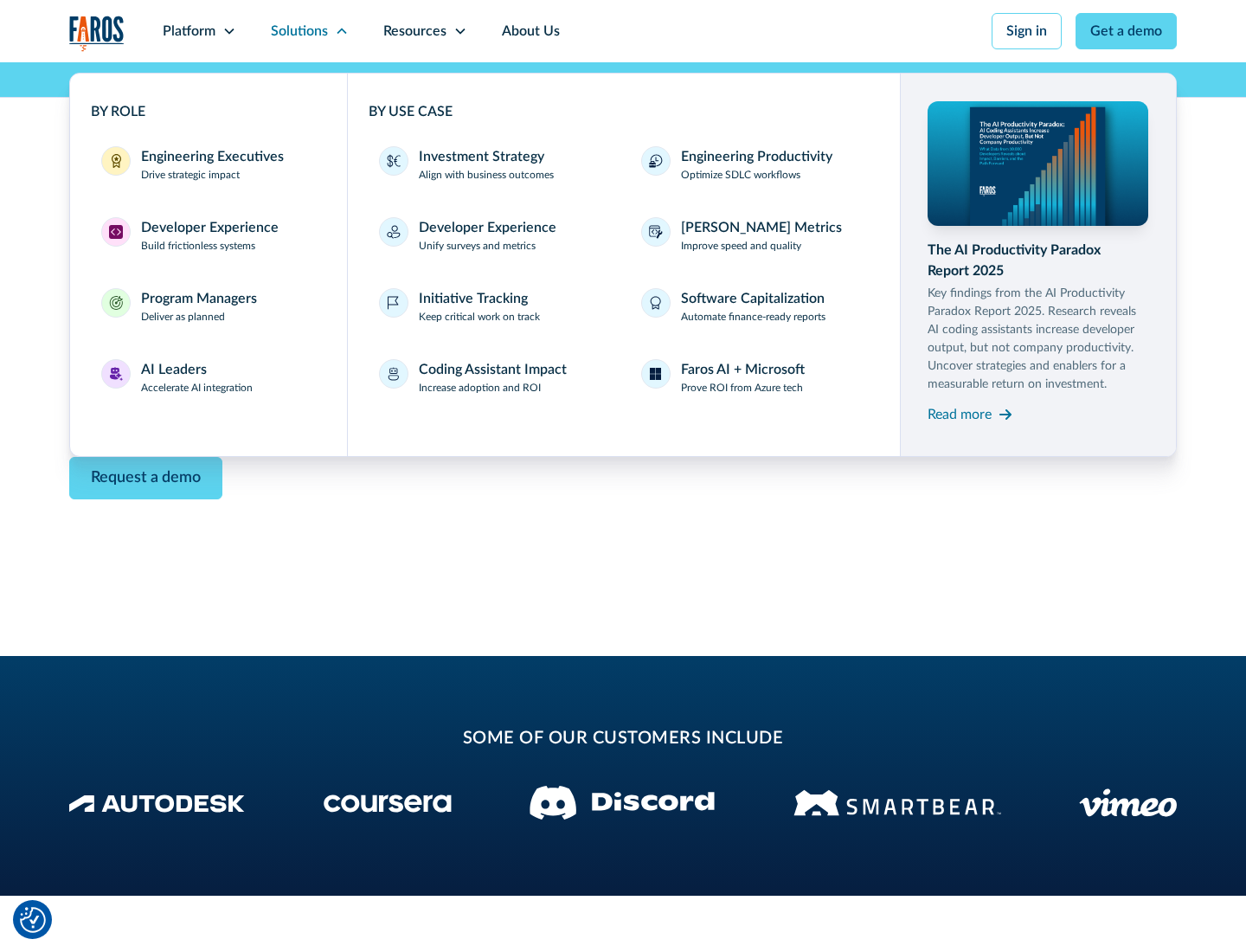
click at [960, 414] on div "Read more" at bounding box center [959, 415] width 64 height 21
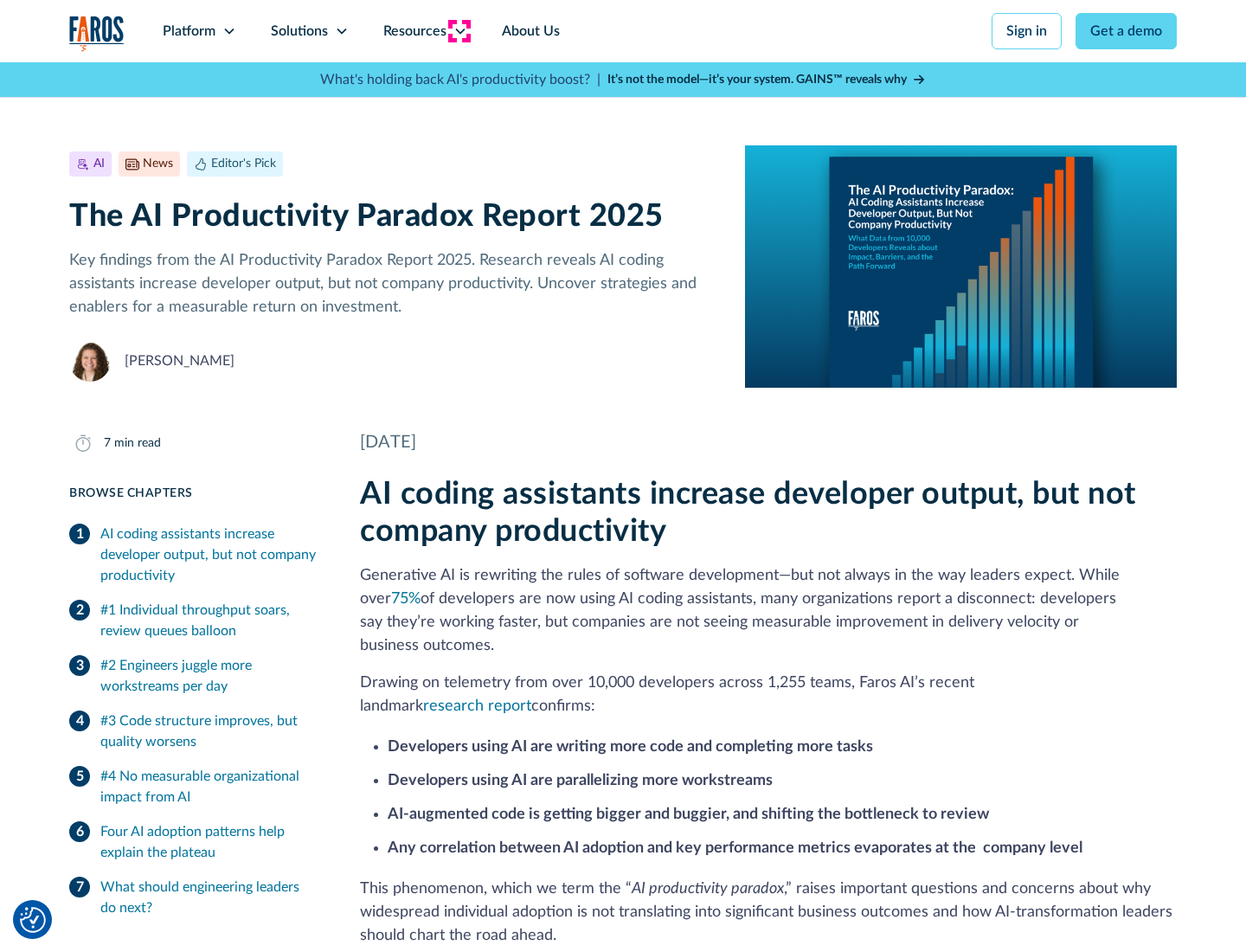
click at [459, 32] on icon at bounding box center [460, 31] width 13 height 13
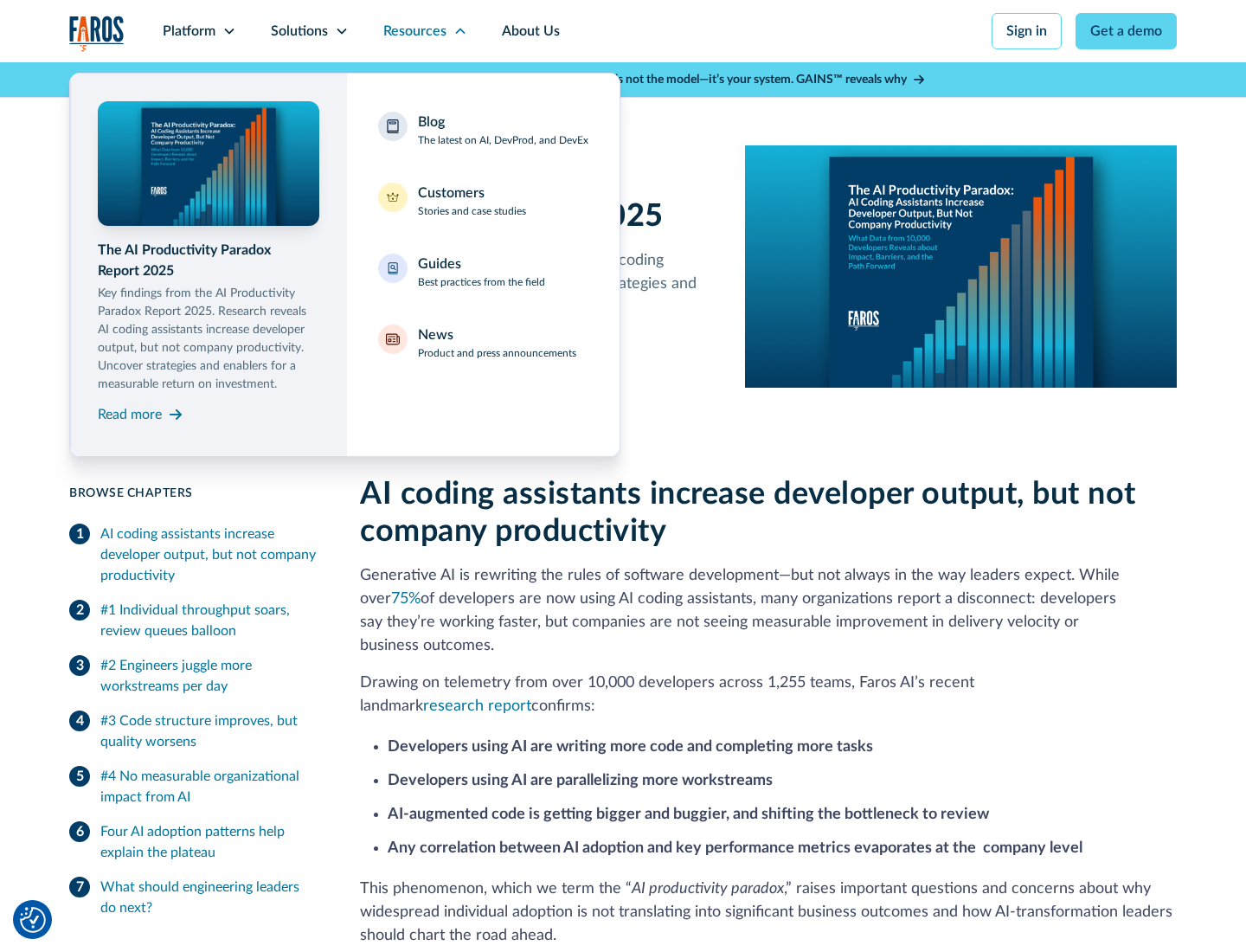
click at [503, 130] on div "Blog The latest on AI, DevProd, and DevEx" at bounding box center [503, 130] width 170 height 36
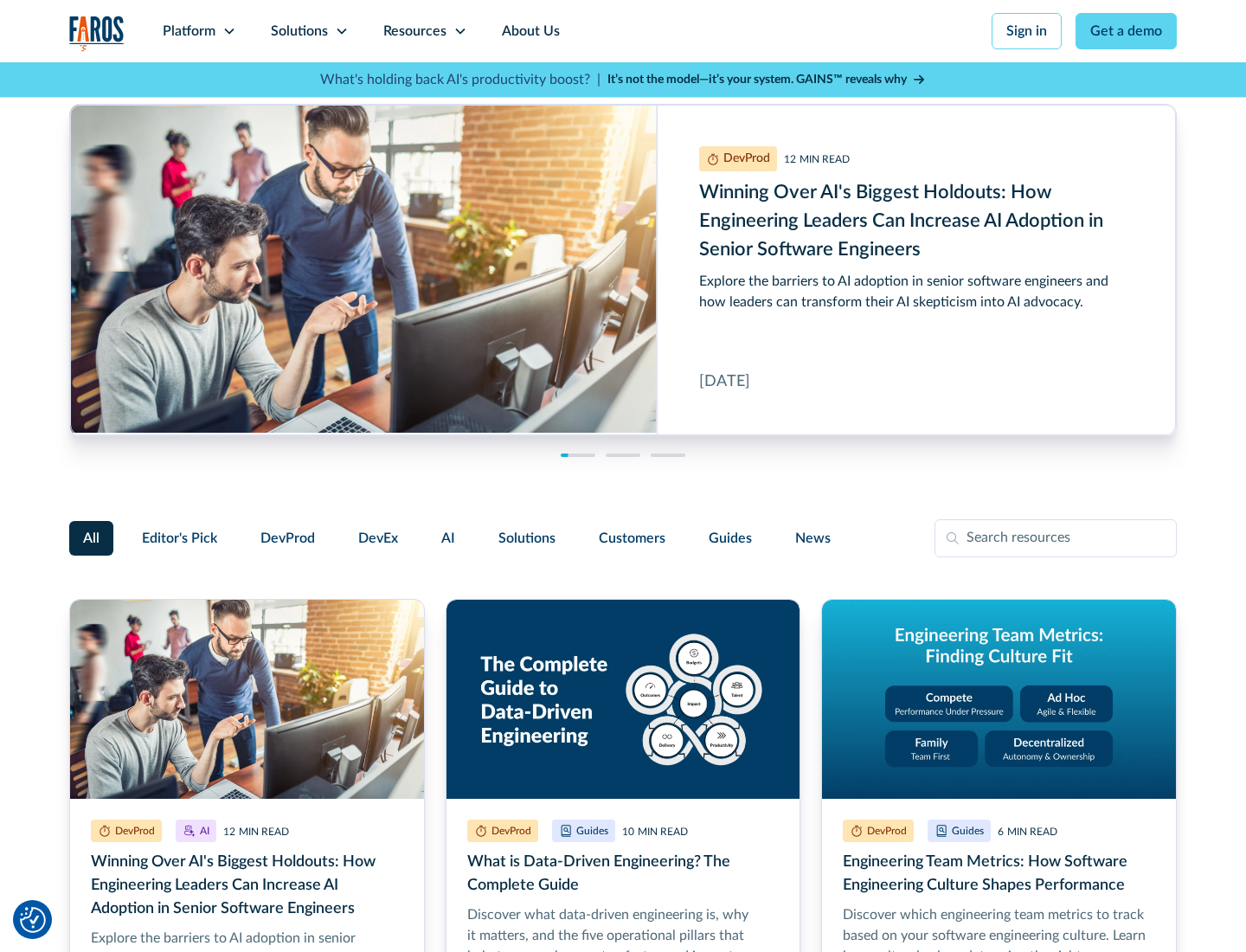
click at [1126, 32] on link "Get a demo" at bounding box center [1126, 32] width 101 height 36
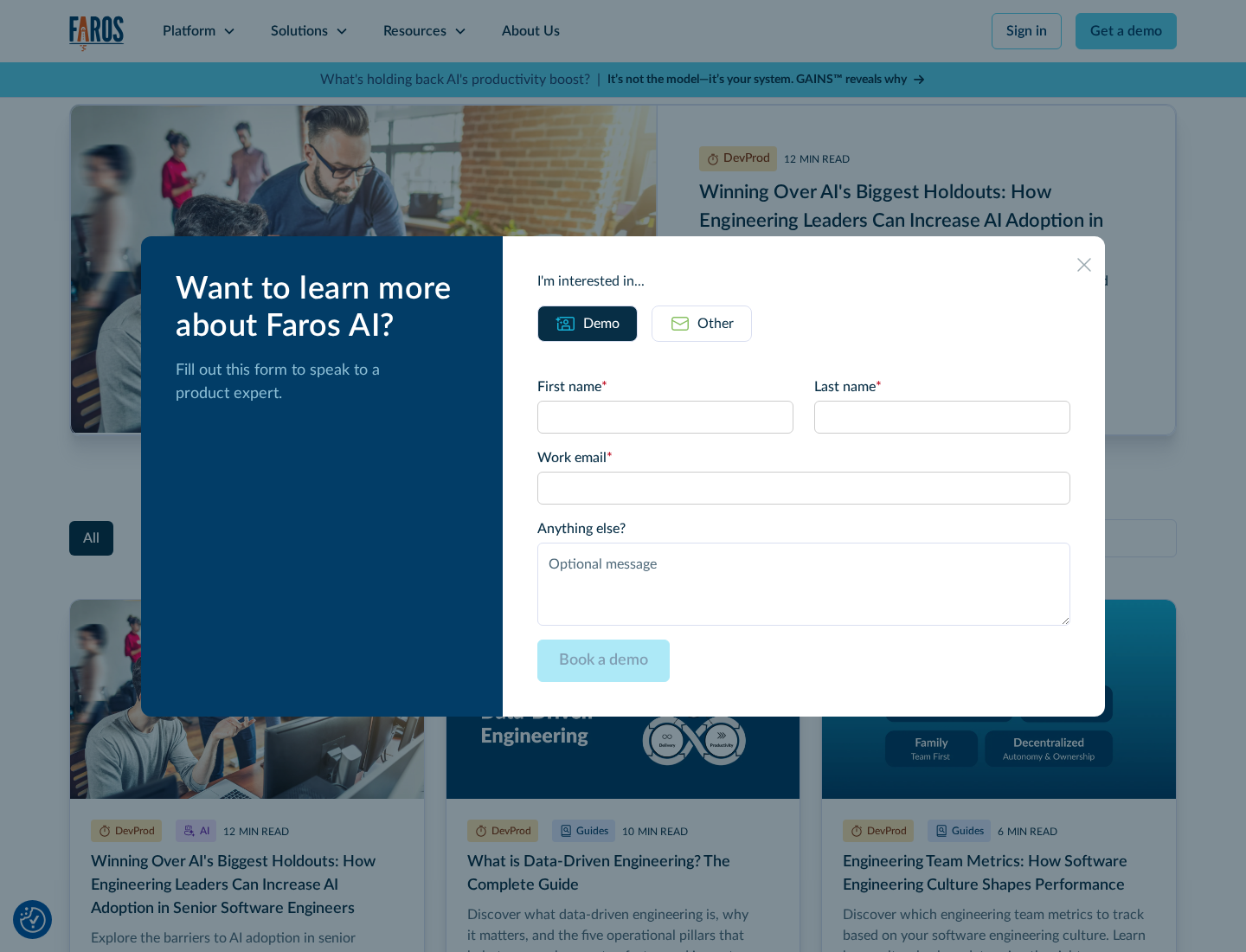
click at [702, 323] on div "Other" at bounding box center [716, 324] width 36 height 21
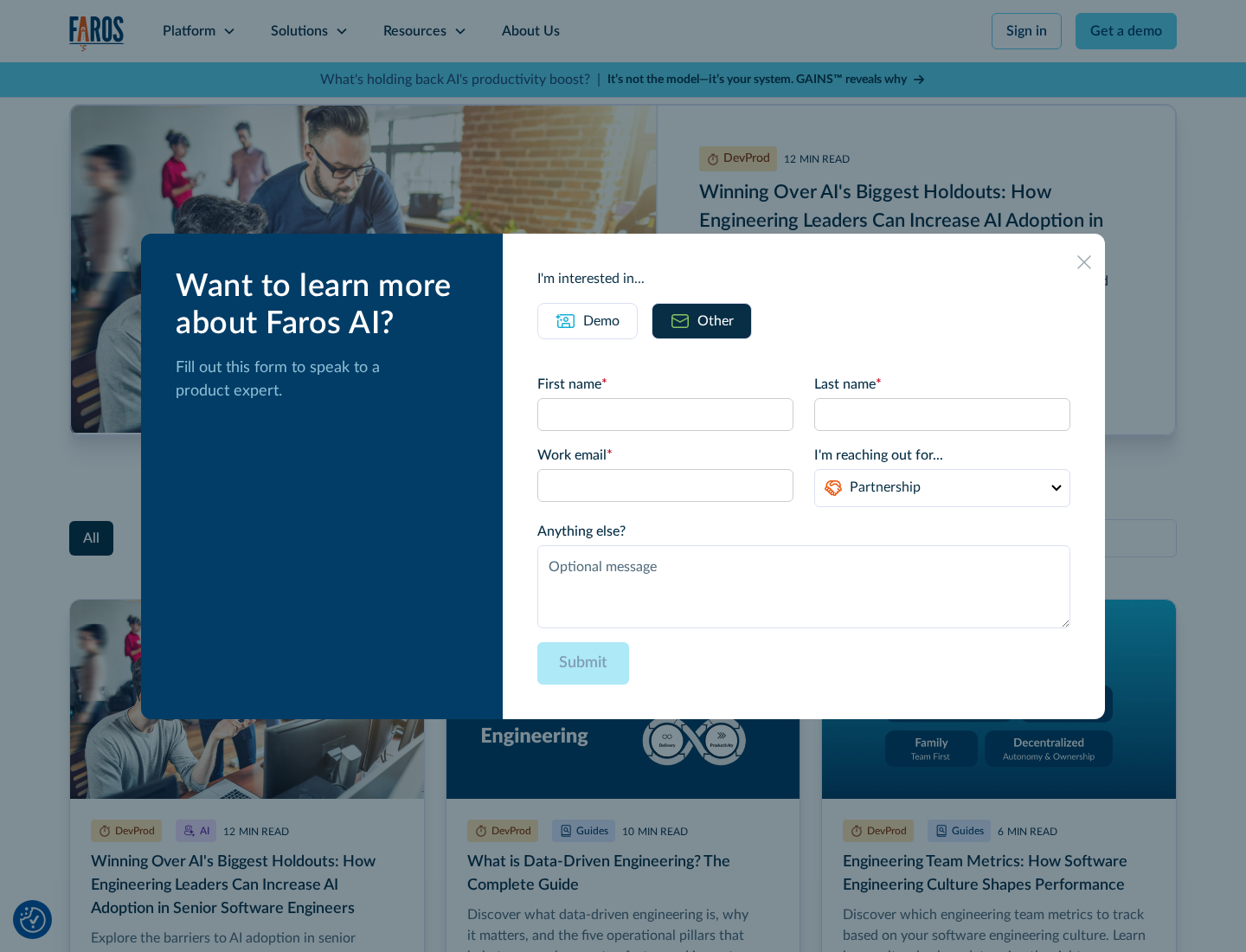
click at [1084, 261] on icon at bounding box center [1084, 262] width 13 height 13
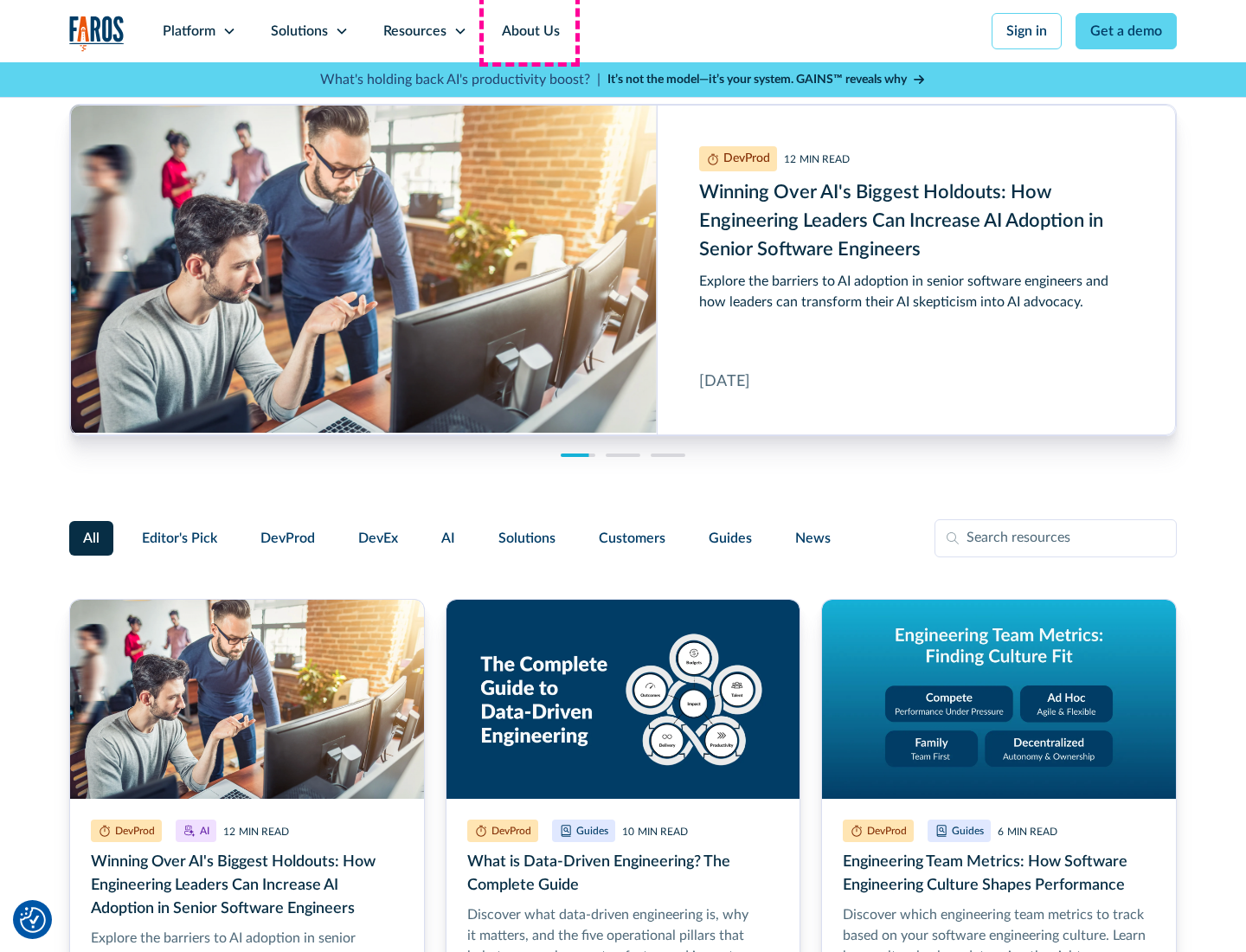
click at [529, 32] on link "About Us" at bounding box center [531, 31] width 93 height 62
